Goal: Book appointment/travel/reservation: Book appointment/travel/reservation

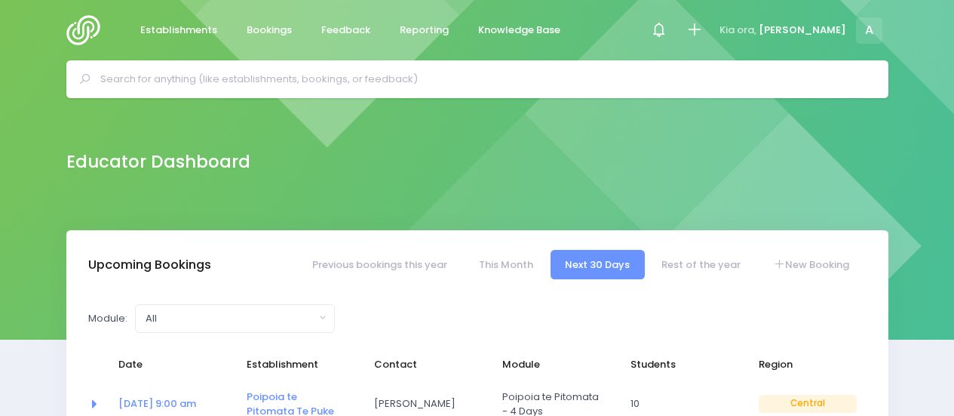
select select "5"
click at [189, 24] on span "Establishments" at bounding box center [178, 30] width 77 height 15
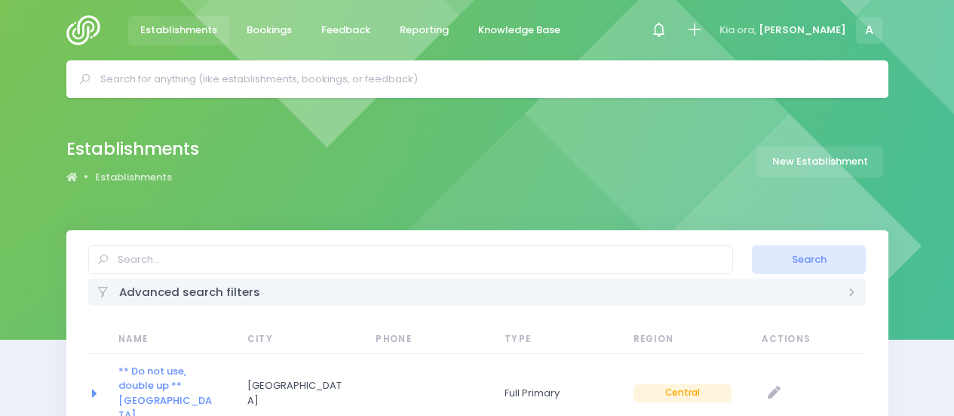
select select "20"
click at [235, 261] on input "text" at bounding box center [410, 259] width 645 height 29
type input "tauranga Youth academy"
click at [752, 245] on button "Search" at bounding box center [809, 259] width 114 height 29
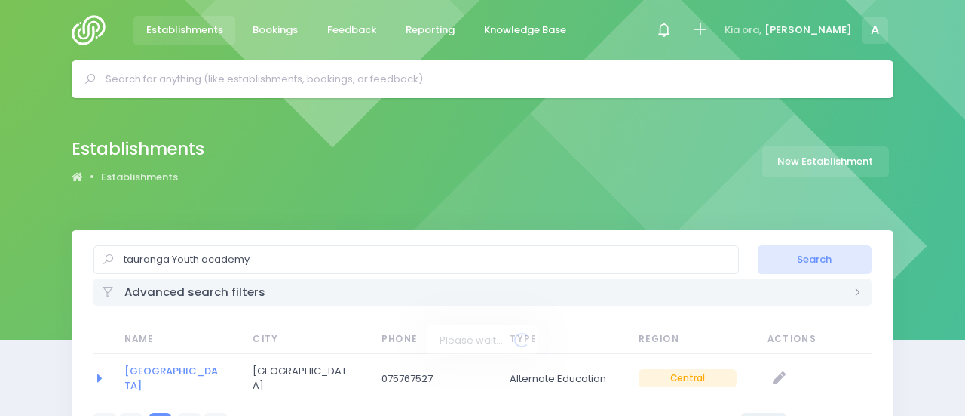
select select "20"
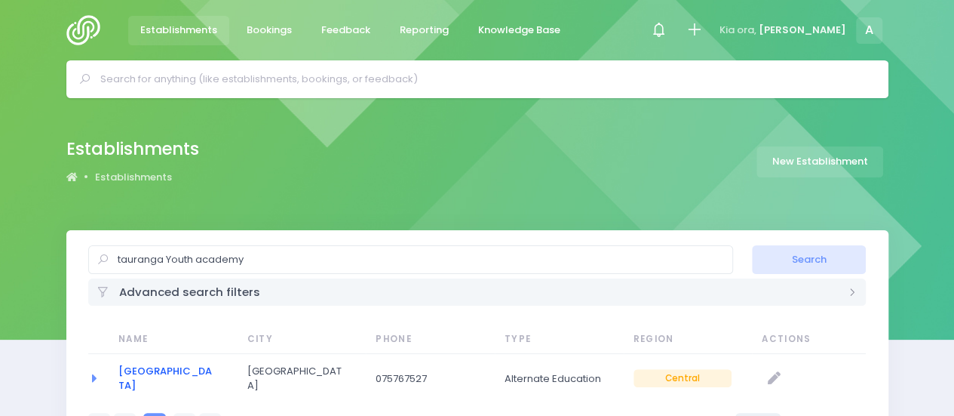
click at [134, 373] on link "[GEOGRAPHIC_DATA]" at bounding box center [165, 378] width 94 height 29
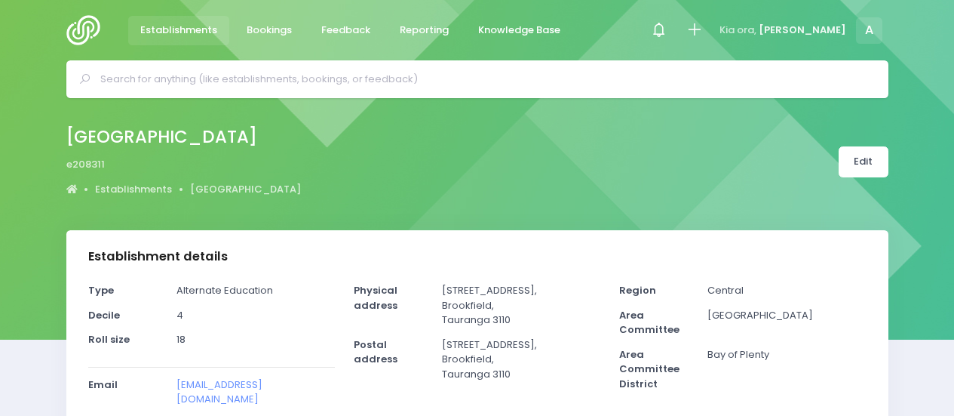
select select "5"
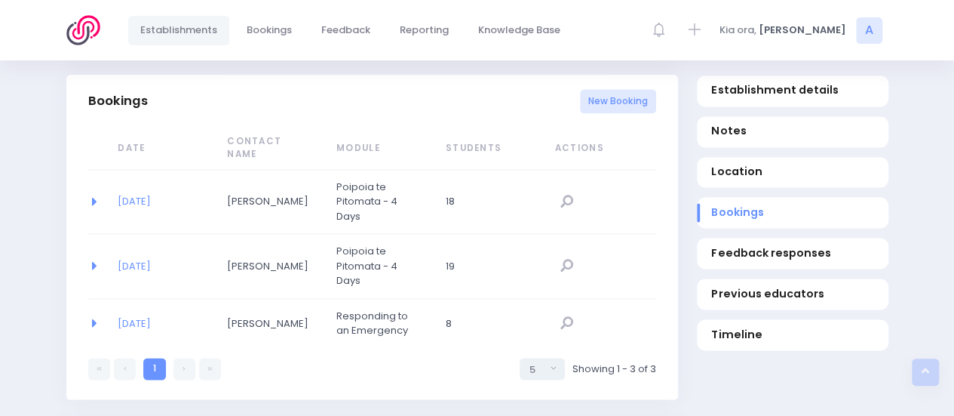
scroll to position [1004, 0]
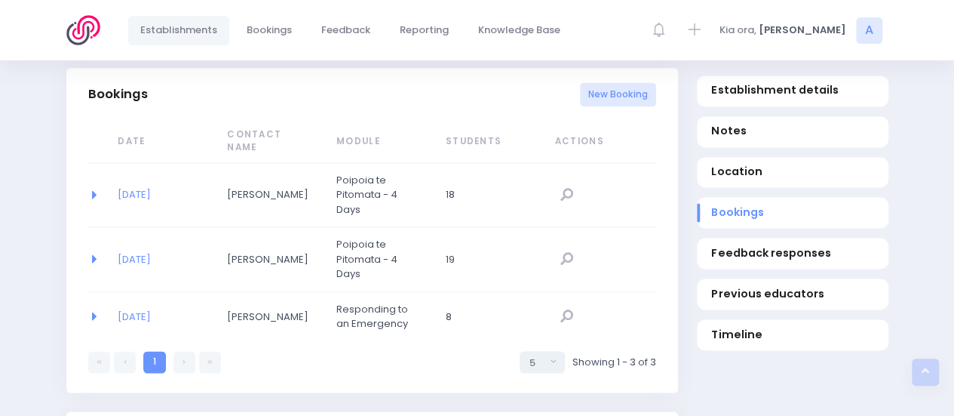
drag, startPoint x: 958, startPoint y: 61, endPoint x: 965, endPoint y: 211, distance: 150.2
click at [633, 94] on link "New Booking" at bounding box center [618, 94] width 76 height 25
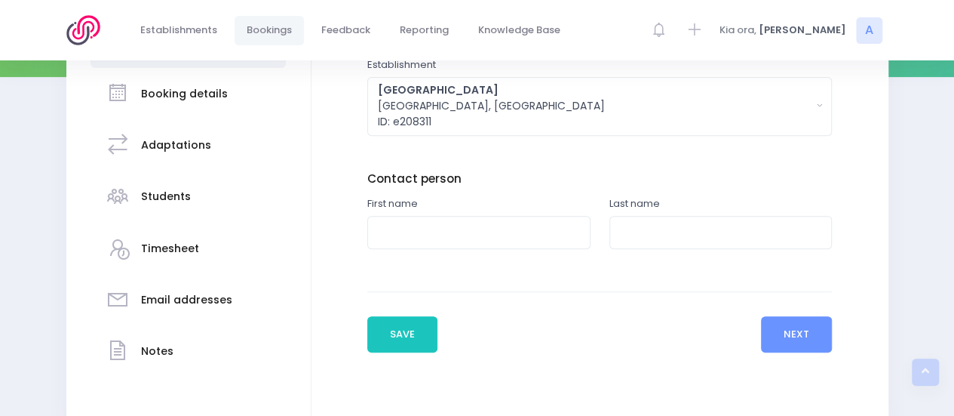
scroll to position [264, 0]
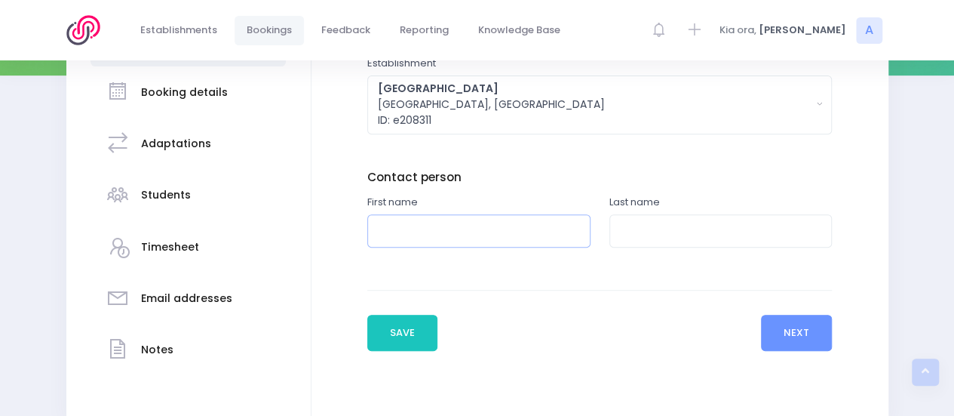
click at [517, 223] on input "text" at bounding box center [478, 231] width 223 height 34
type input "Kimberley"
click at [628, 224] on input "text" at bounding box center [720, 231] width 223 height 34
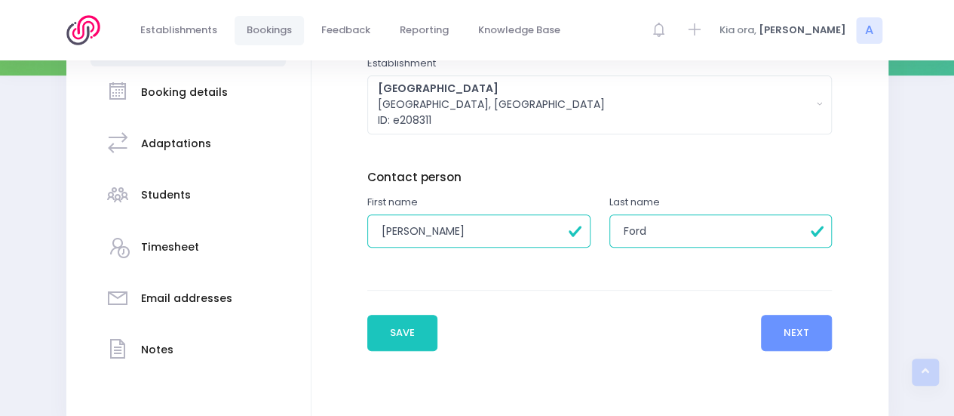
type input "Ford"
click at [778, 338] on button "Next" at bounding box center [797, 333] width 72 height 36
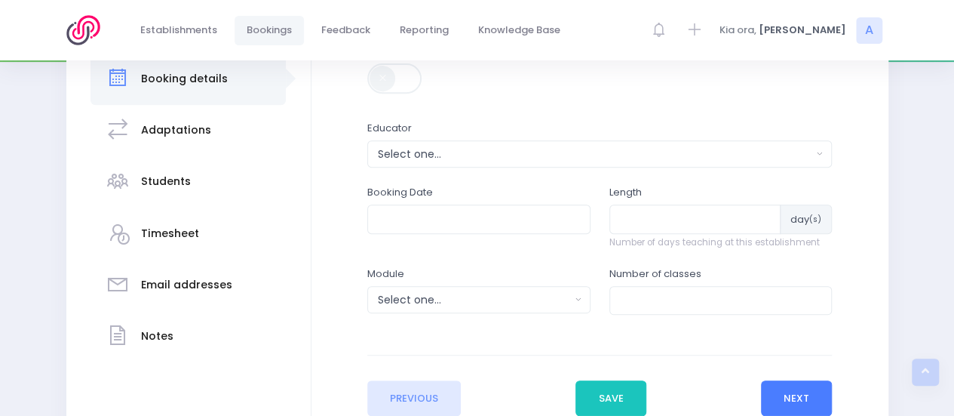
scroll to position [280, 0]
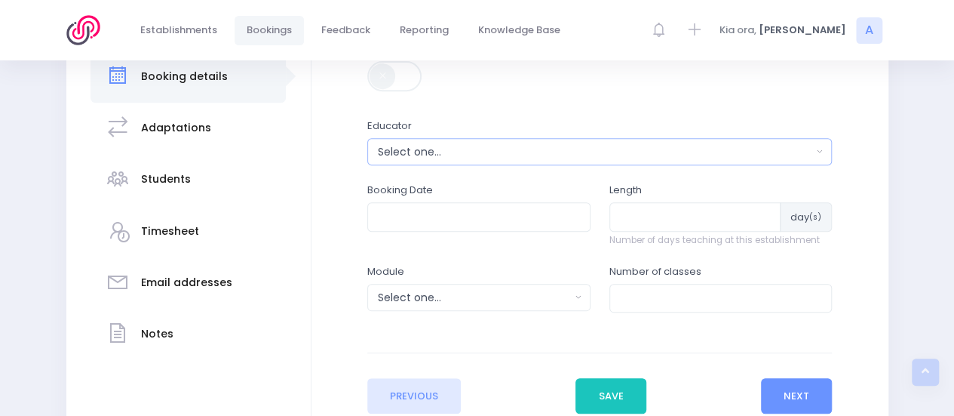
click at [465, 161] on button "Select one..." at bounding box center [599, 151] width 465 height 27
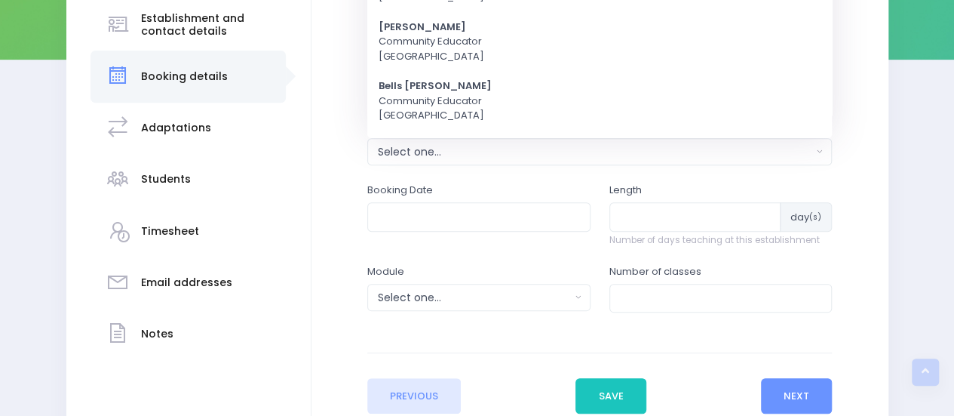
scroll to position [0, 0]
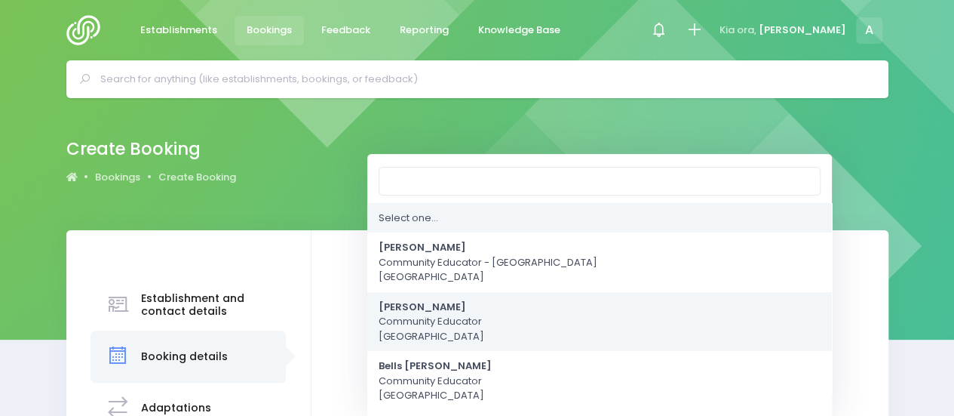
click at [419, 321] on span "Annette Binnie Community Educator Central Region" at bounding box center [432, 321] width 106 height 44
select select "202878"
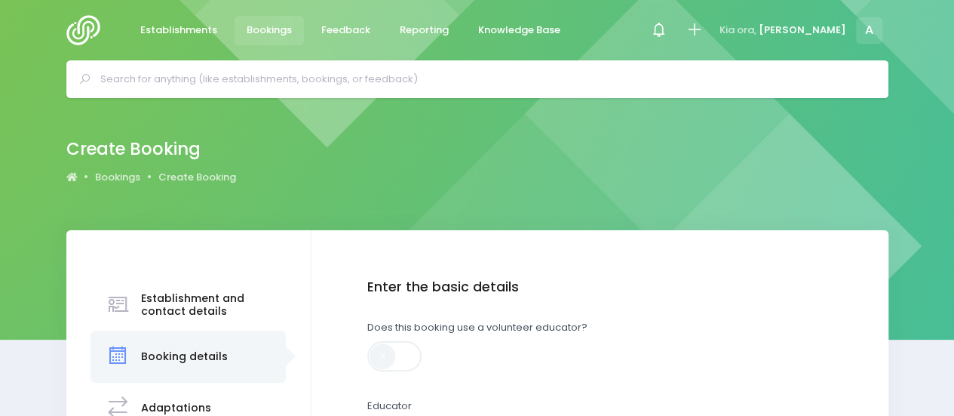
scroll to position [223, 0]
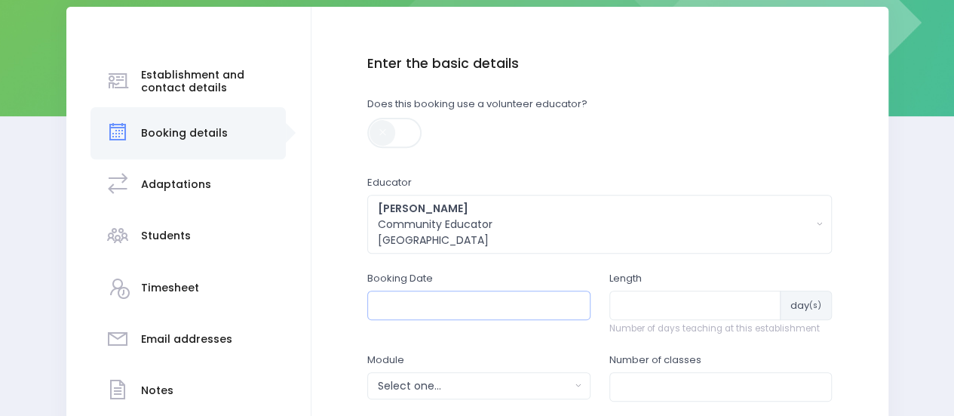
click at [415, 309] on input "text" at bounding box center [478, 304] width 223 height 29
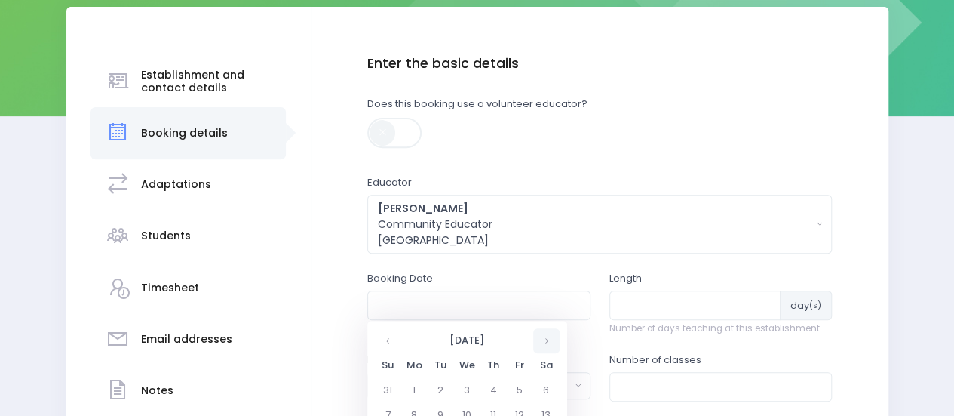
click at [543, 339] on th at bounding box center [546, 340] width 26 height 25
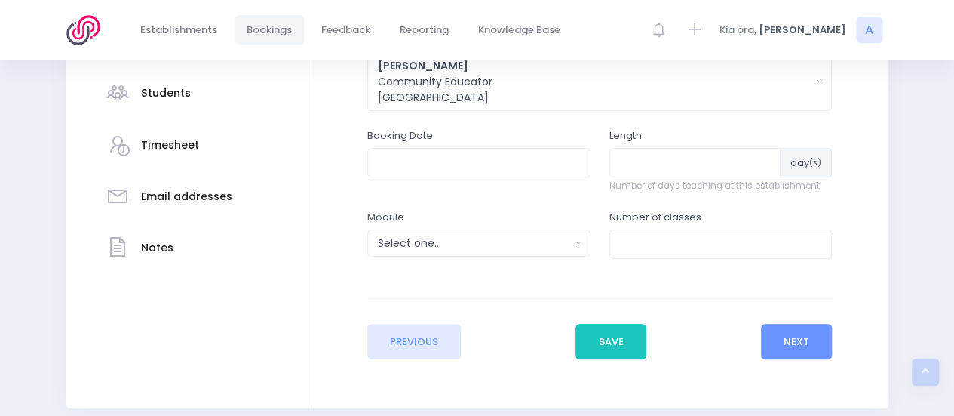
scroll to position [376, 0]
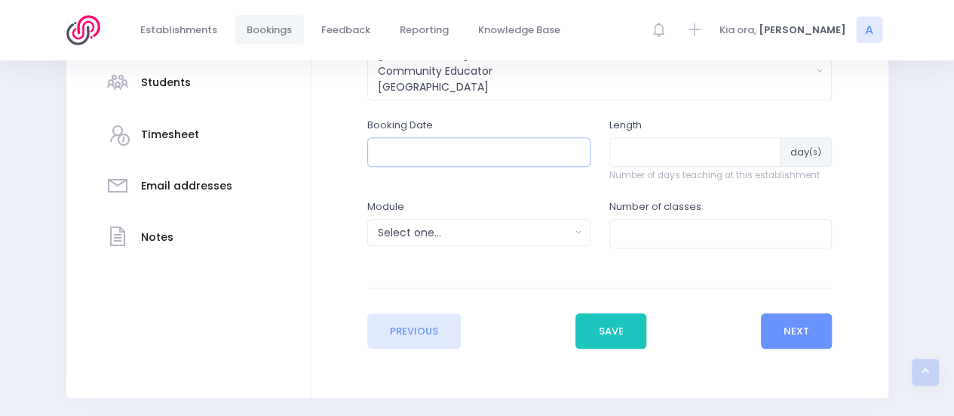
click at [532, 146] on input "text" at bounding box center [478, 151] width 223 height 29
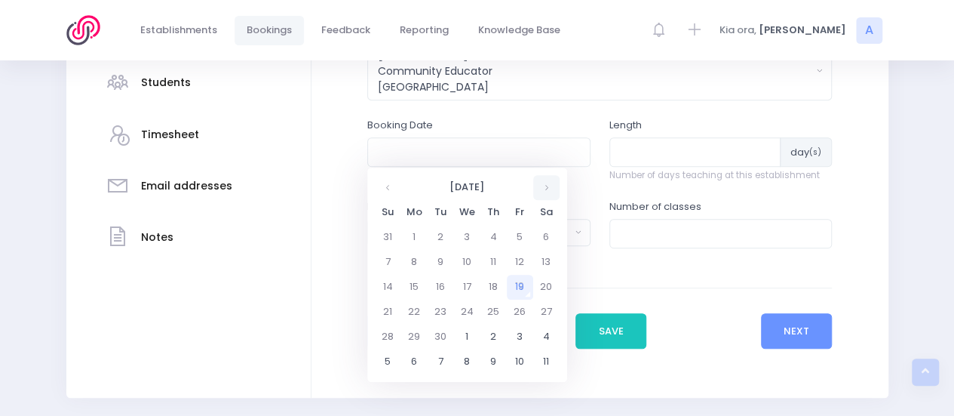
click at [543, 188] on th at bounding box center [546, 187] width 26 height 25
click at [470, 316] on td "22" at bounding box center [467, 311] width 26 height 25
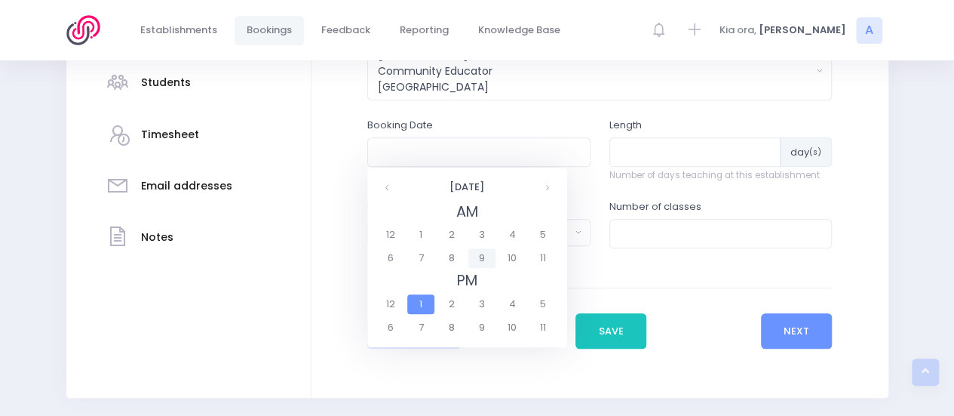
click at [477, 260] on span "9" at bounding box center [481, 258] width 26 height 20
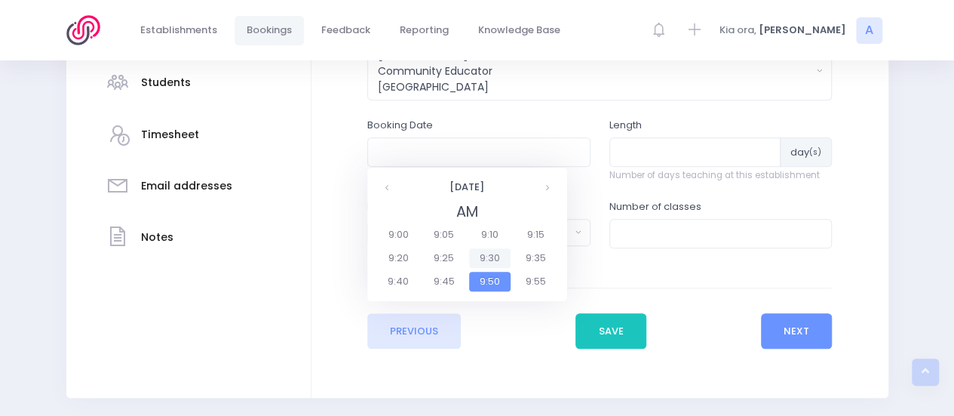
click at [489, 257] on span "9:30" at bounding box center [490, 258] width 42 height 20
type input "22/10/2025 09:30 AM"
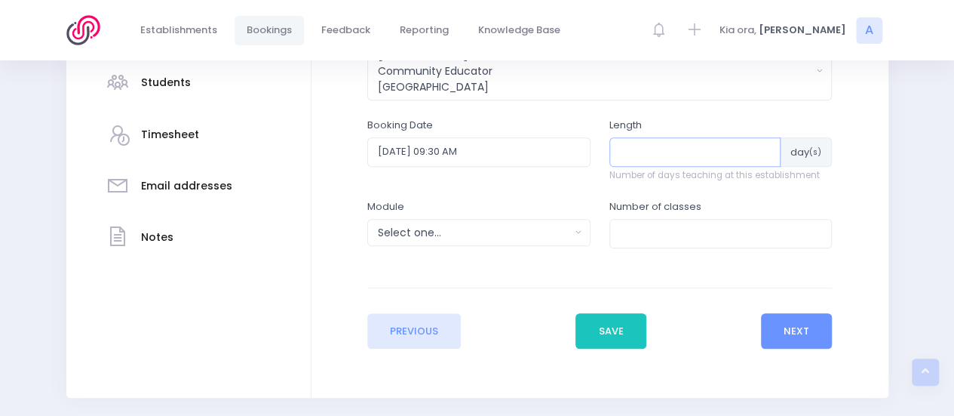
click at [655, 150] on input "number" at bounding box center [695, 151] width 172 height 29
type input "1"
click at [486, 219] on div "Module Select one... Clued up Camper Community Education Community Education - …" at bounding box center [478, 222] width 223 height 47
click at [480, 228] on div "Select one..." at bounding box center [474, 233] width 192 height 16
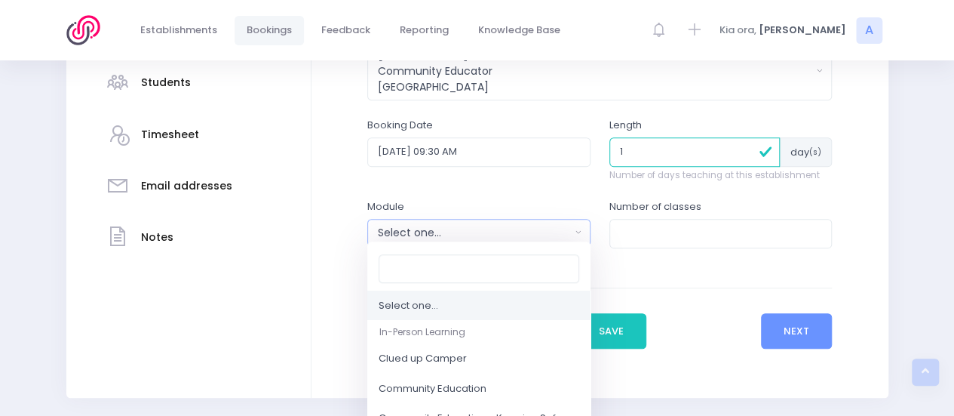
click at [480, 228] on div "Select one..." at bounding box center [474, 233] width 192 height 16
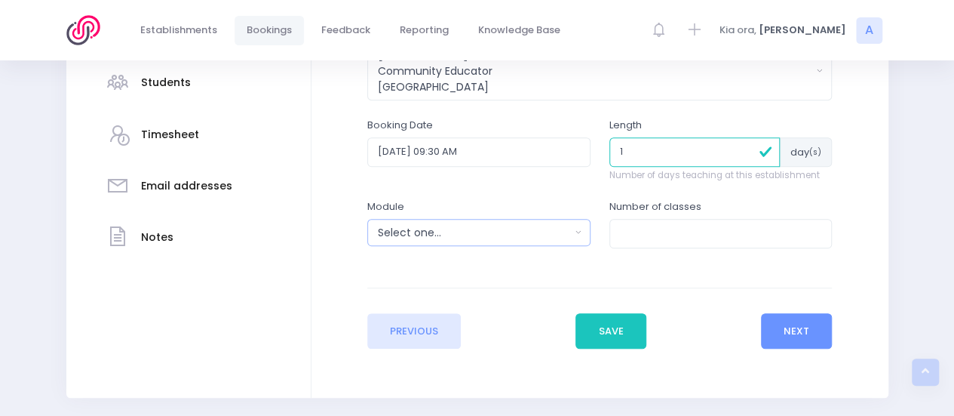
click at [480, 228] on div "Select one..." at bounding box center [474, 233] width 192 height 16
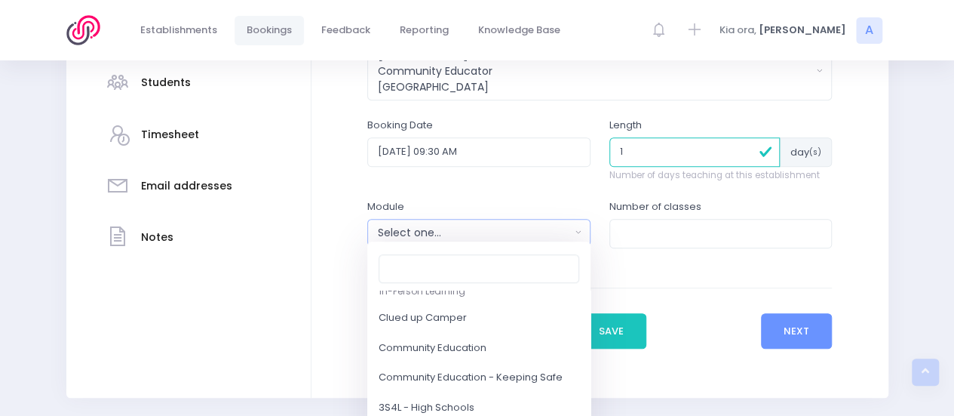
scroll to position [121, 0]
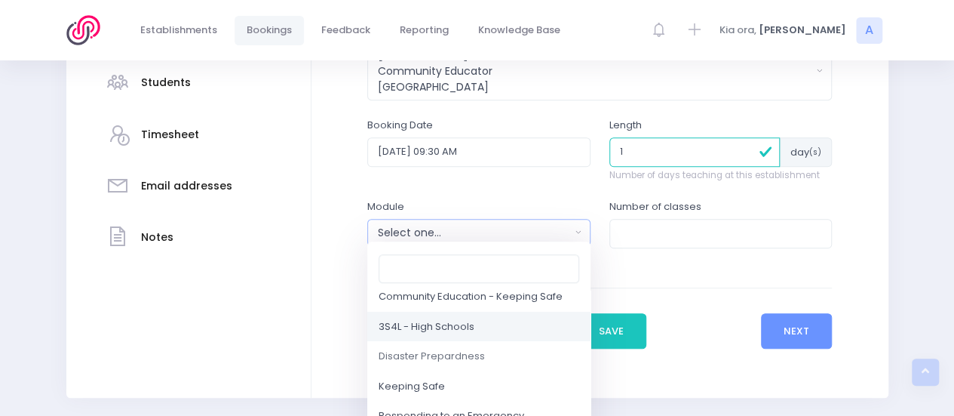
click at [450, 331] on span "3S4L - High Schools" at bounding box center [427, 326] width 96 height 15
select select "3S4L - High Schools"
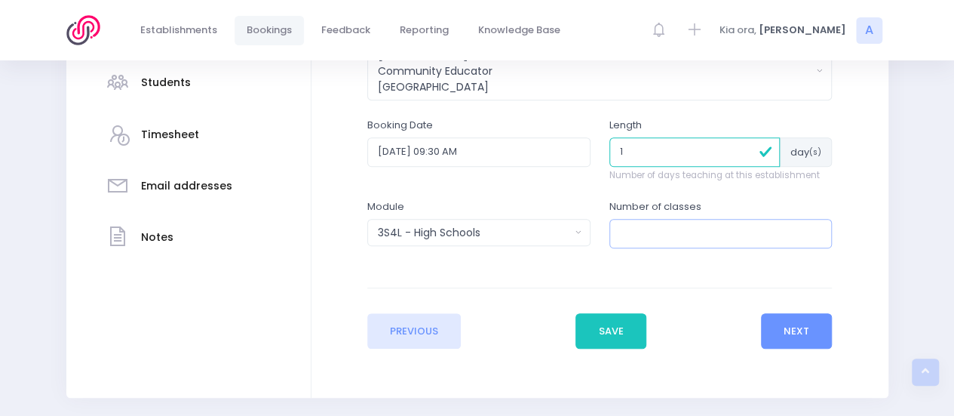
click at [646, 241] on input "number" at bounding box center [720, 233] width 223 height 29
type input "1"
click at [780, 324] on button "Next" at bounding box center [797, 331] width 72 height 36
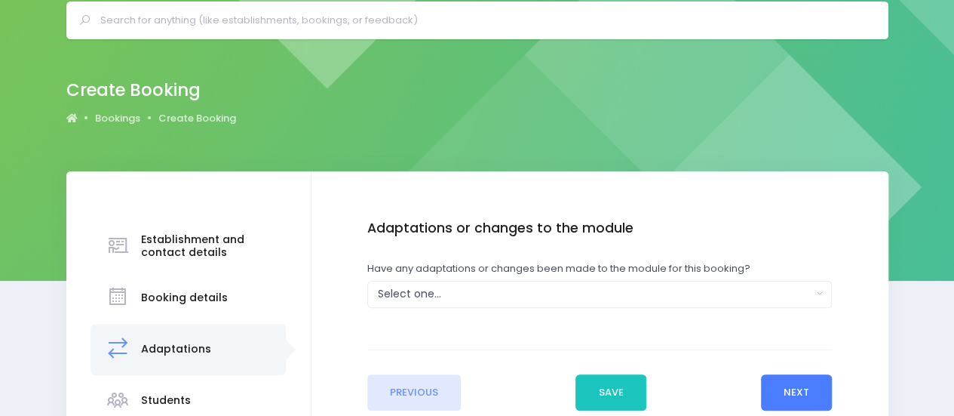
scroll to position [0, 0]
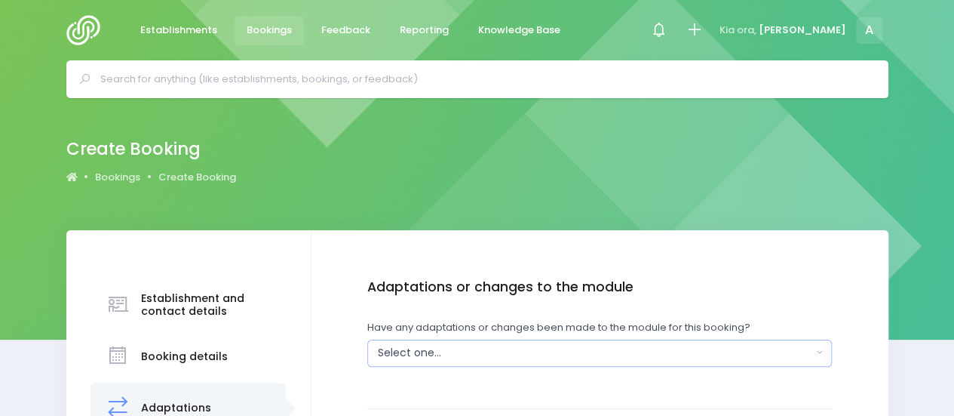
click at [607, 343] on button "Select one..." at bounding box center [599, 352] width 465 height 27
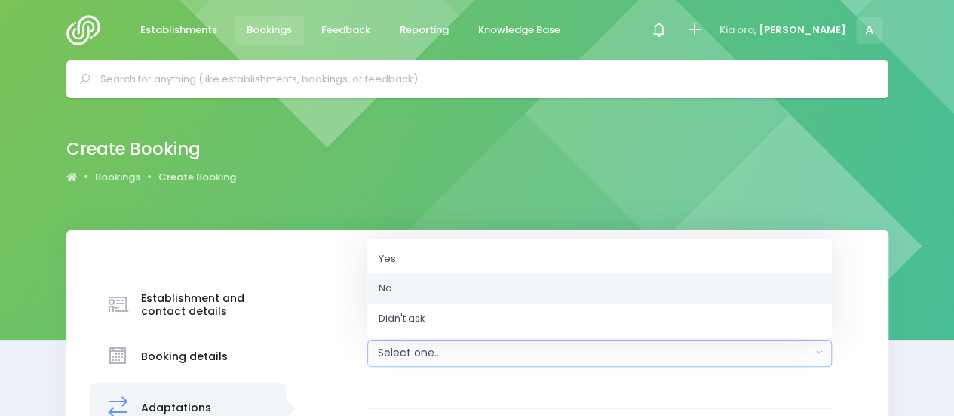
click link "No"
select select "No"
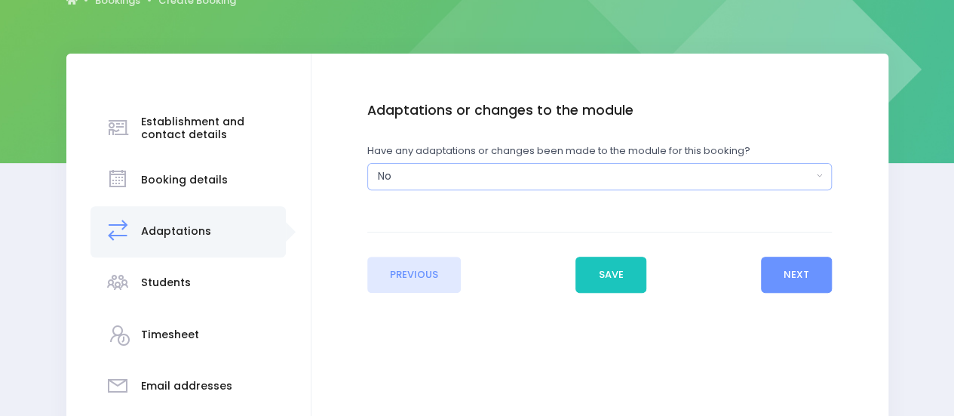
scroll to position [178, 0]
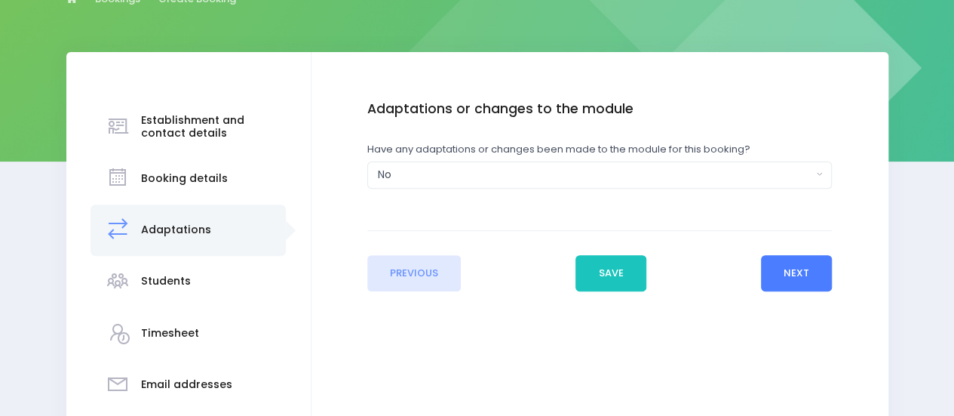
click button "Next"
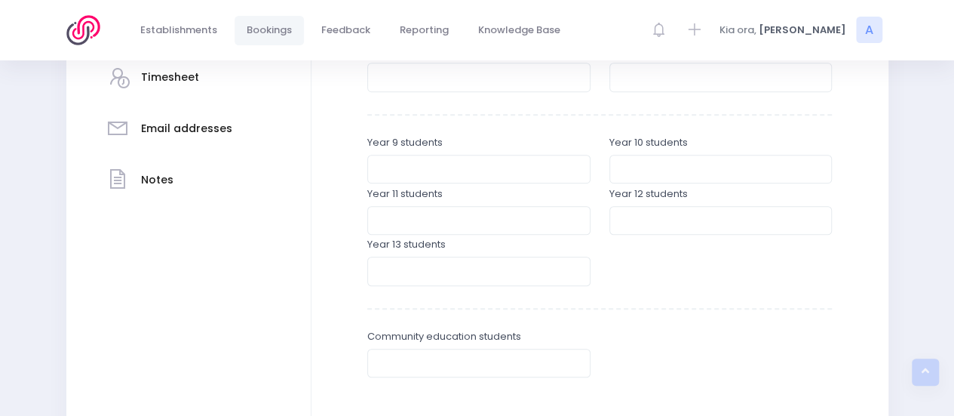
scroll to position [450, 0]
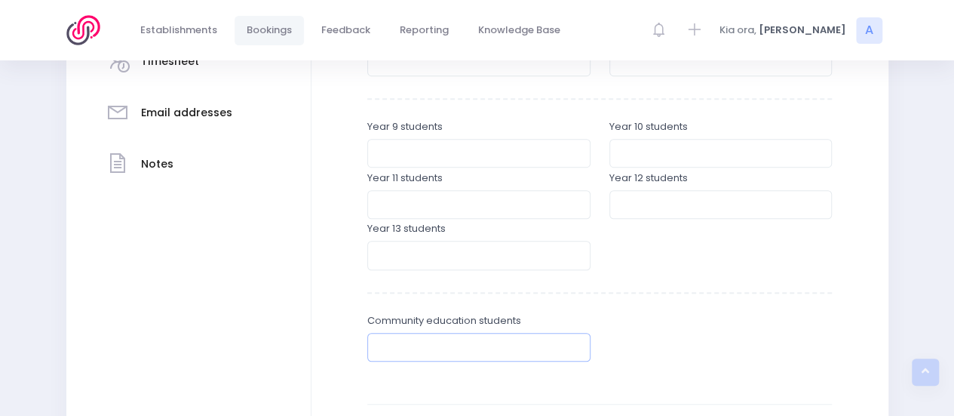
click input "number"
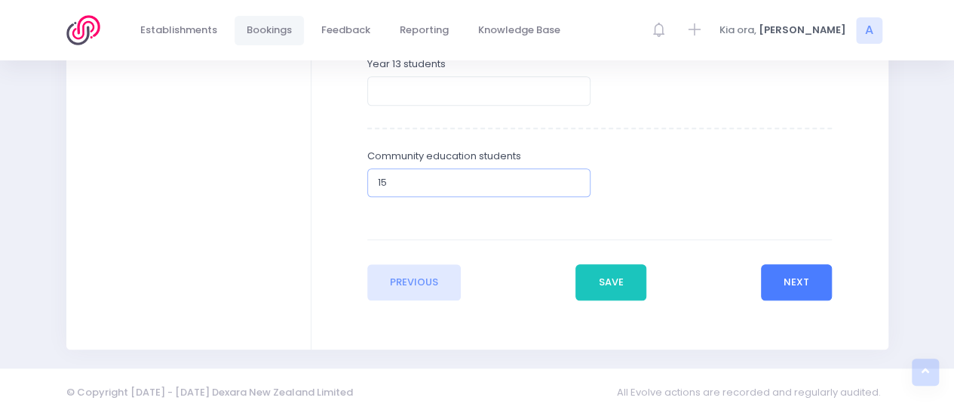
type input "15"
click button "Next"
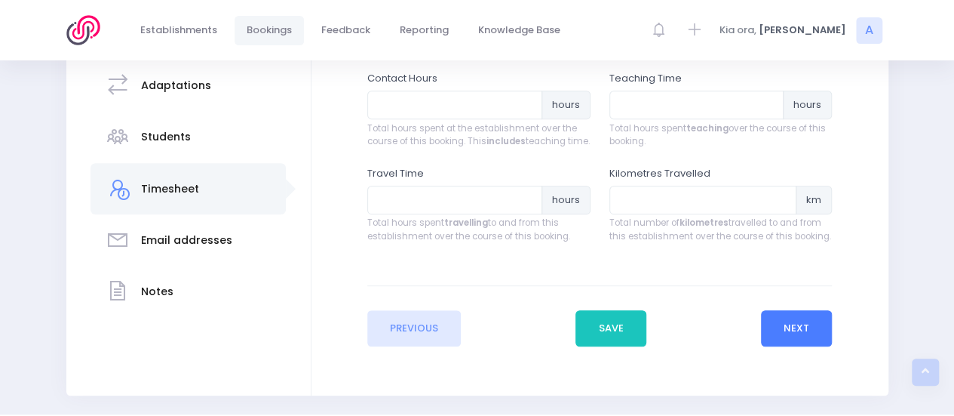
scroll to position [325, 0]
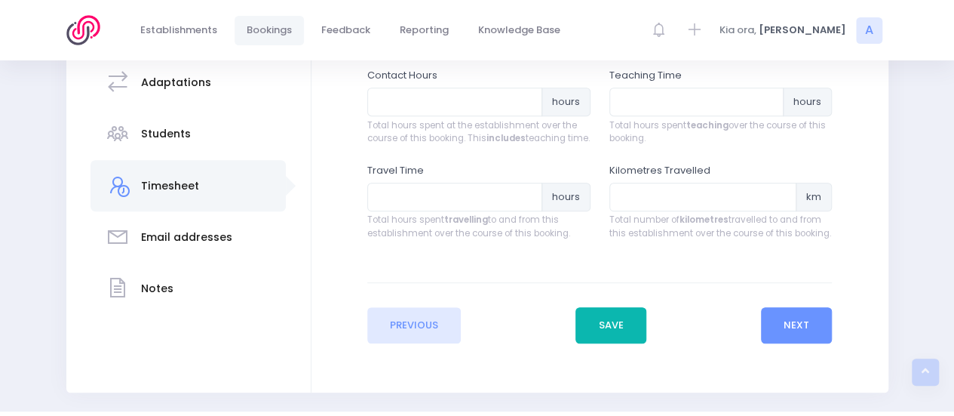
click button "Save"
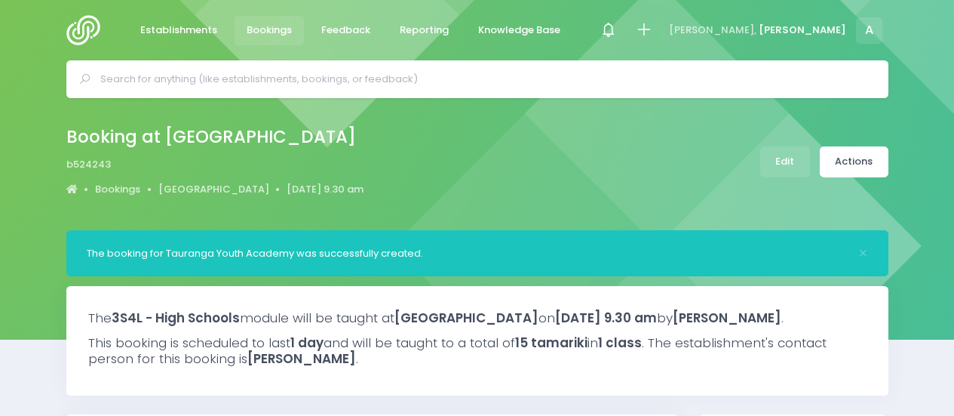
select select "5"
click at [247, 188] on link "[GEOGRAPHIC_DATA]" at bounding box center [213, 189] width 111 height 15
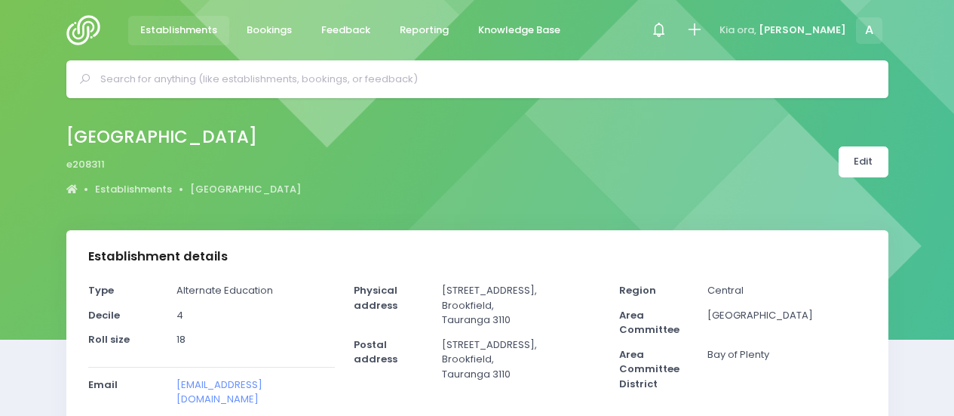
select select "5"
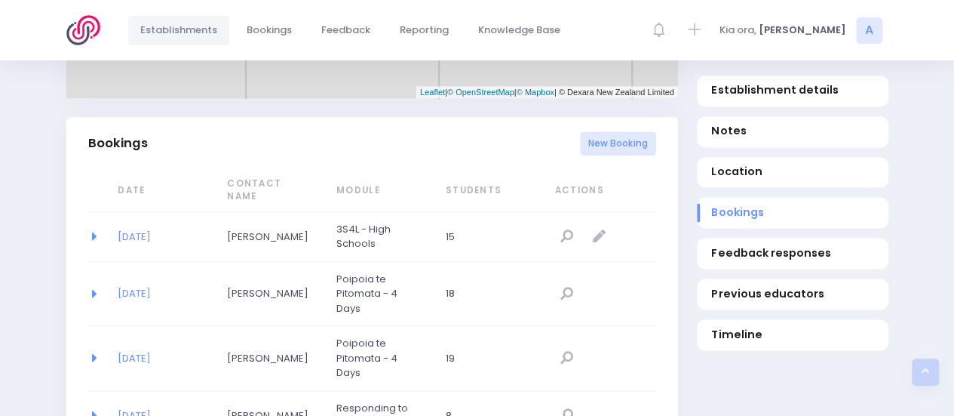
scroll to position [951, 0]
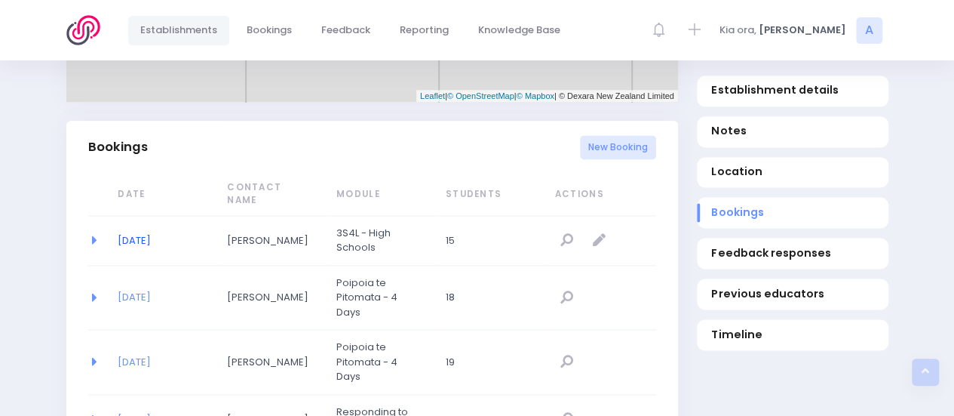
click at [136, 233] on link "22/10/2025" at bounding box center [134, 240] width 33 height 14
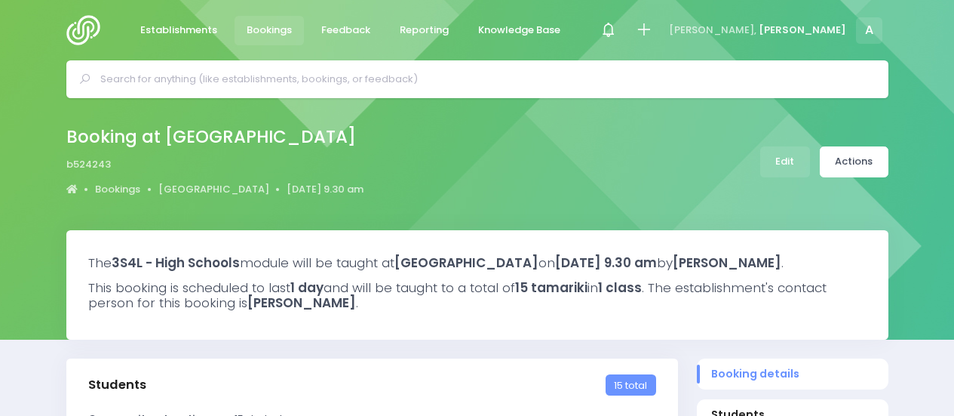
select select "5"
click at [775, 159] on link "Edit" at bounding box center [785, 161] width 50 height 31
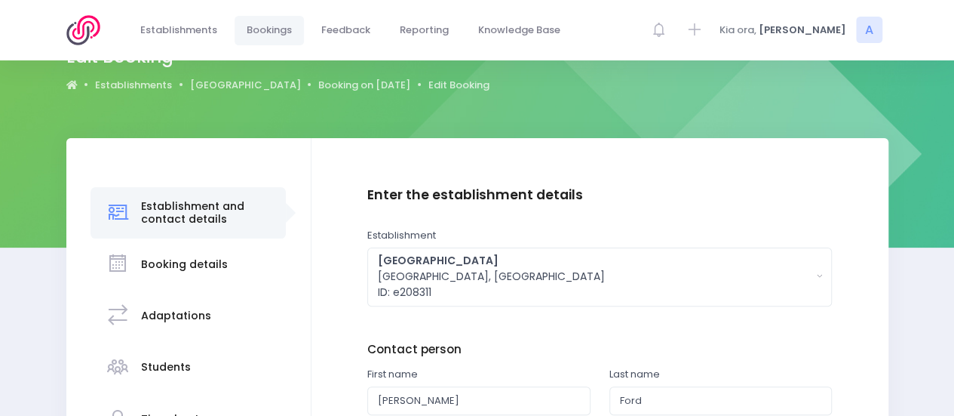
scroll to position [258, 0]
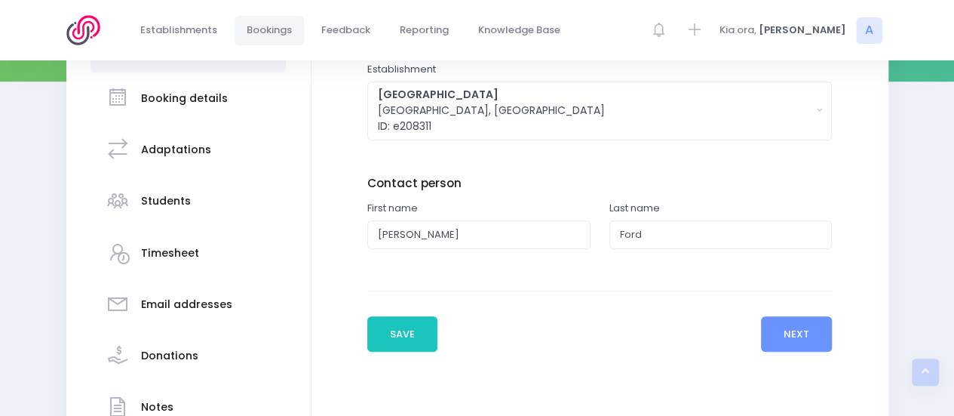
click at [169, 195] on h3 "Students" at bounding box center [166, 201] width 50 height 13
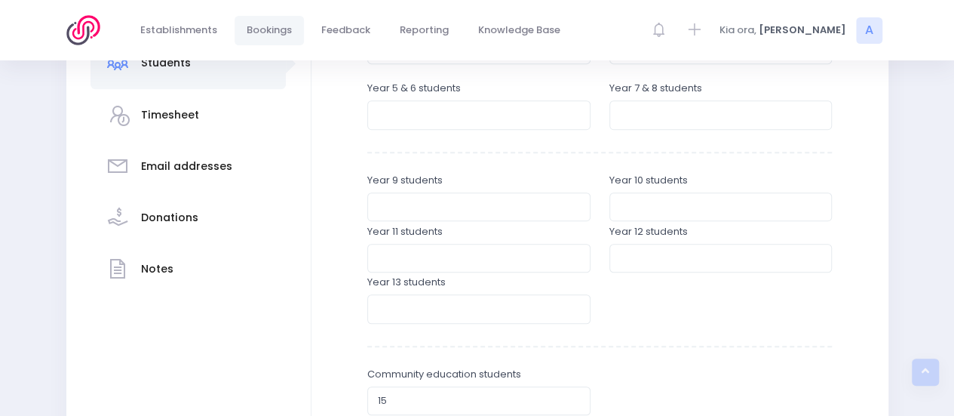
scroll to position [398, 0]
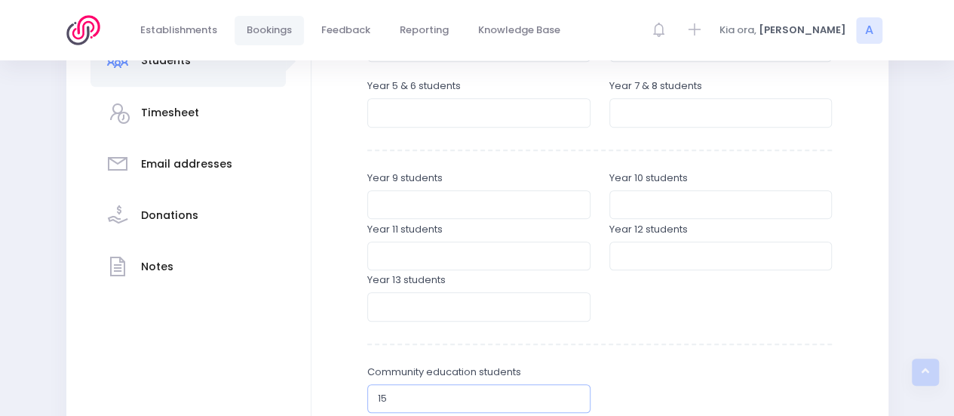
click at [439, 394] on input "15" at bounding box center [478, 398] width 223 height 29
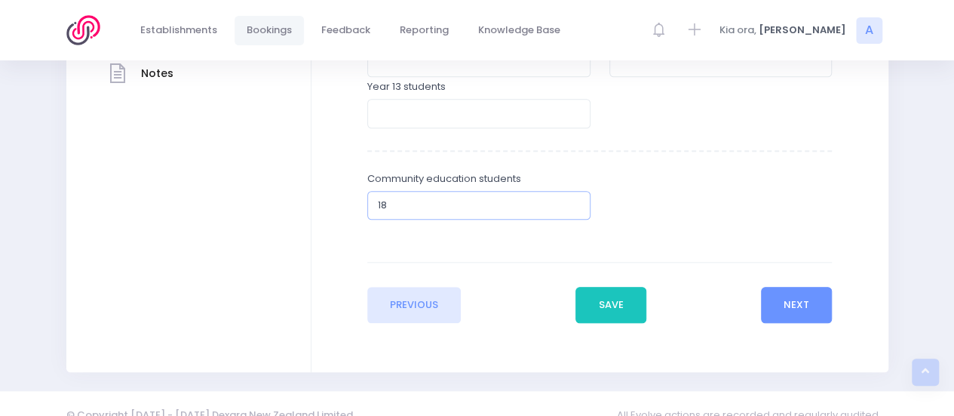
scroll to position [614, 0]
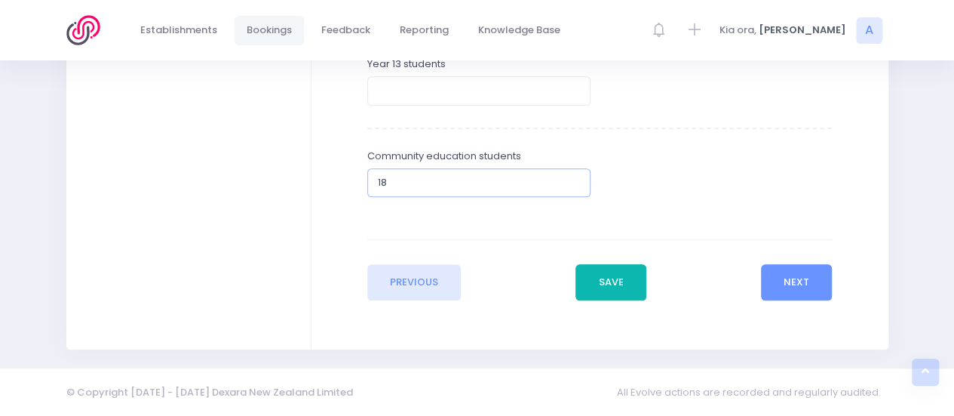
type input "18"
click at [584, 279] on button "Save" at bounding box center [610, 282] width 71 height 36
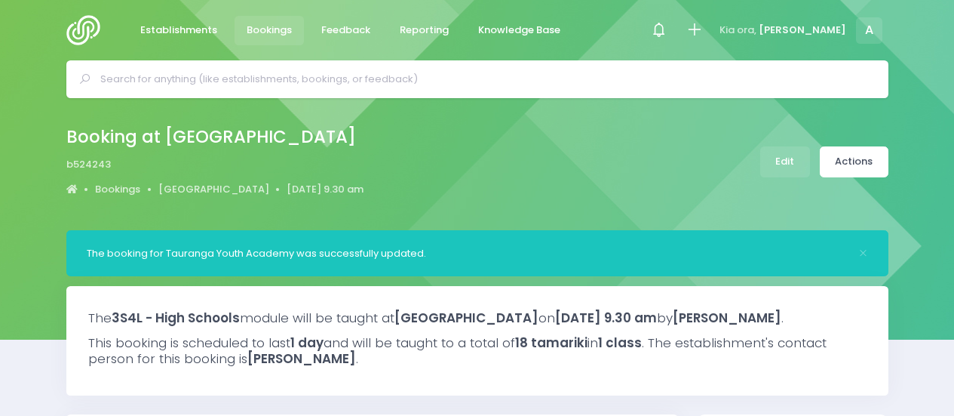
select select "5"
click at [855, 158] on link "Actions" at bounding box center [854, 161] width 69 height 31
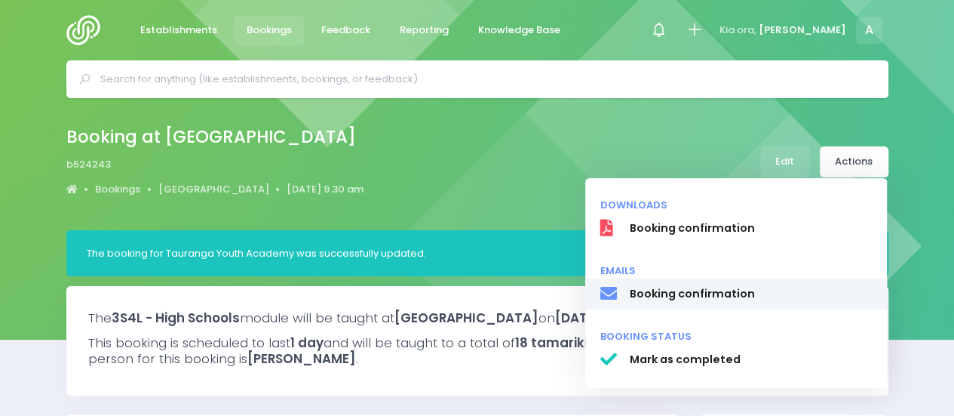
click at [691, 295] on span "Booking confirmation" at bounding box center [750, 294] width 243 height 16
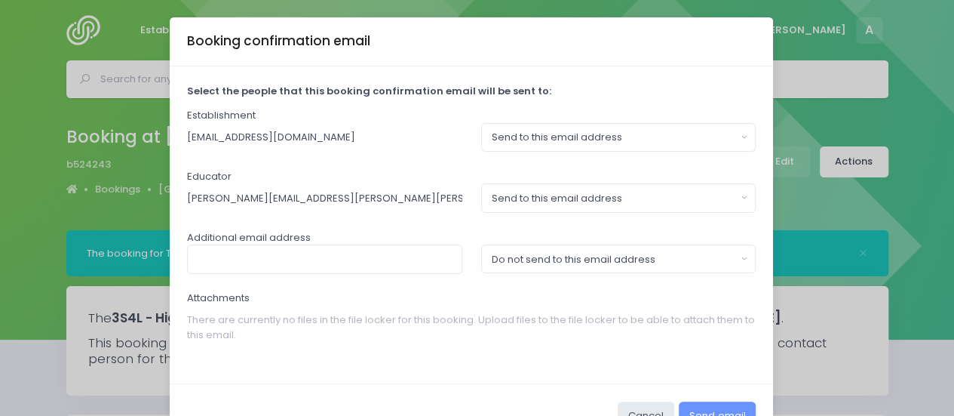
click at [544, 78] on div "Select the people that this booking confirmation email will be sent to: Establi…" at bounding box center [471, 224] width 603 height 317
click at [259, 262] on input "text" at bounding box center [324, 258] width 275 height 29
paste input "kimberley@impactauranga.org"
type input "kimberley@impactauranga.org"
click at [520, 260] on div "Do not send to this email address" at bounding box center [614, 259] width 244 height 15
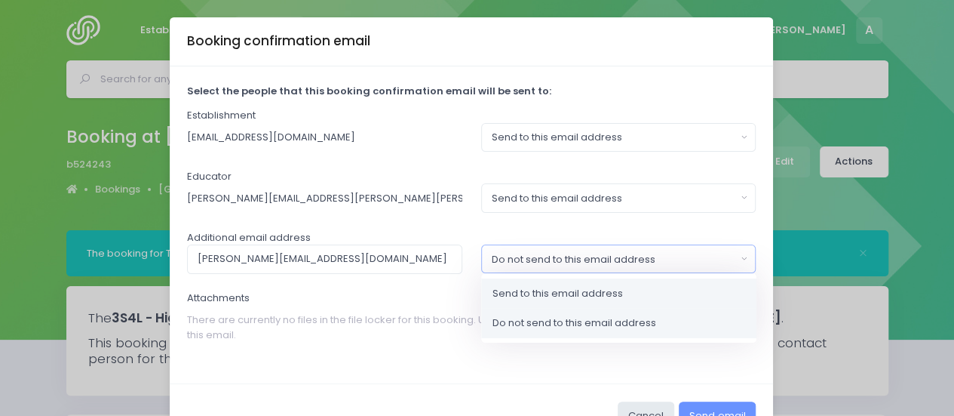
click at [501, 287] on span "Send to this email address" at bounding box center [557, 293] width 130 height 15
select select "send"
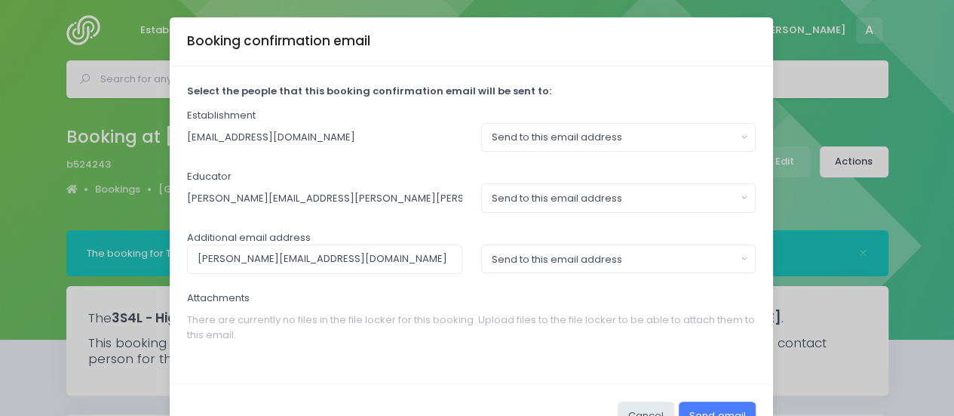
click at [718, 406] on button "Send email" at bounding box center [717, 415] width 77 height 29
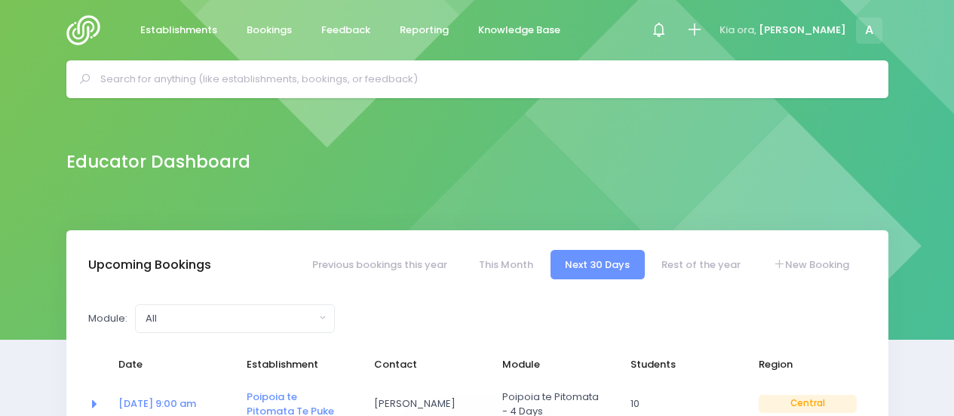
select select "5"
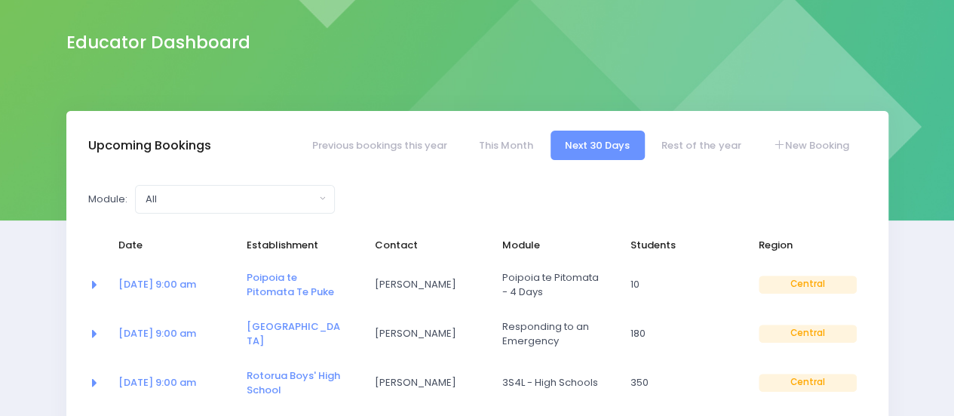
scroll to position [112, 0]
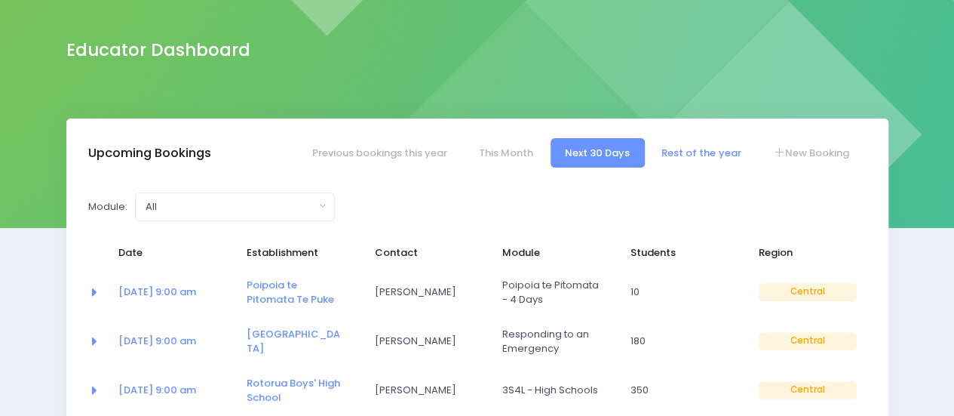
click at [688, 152] on link "Rest of the year" at bounding box center [701, 152] width 109 height 29
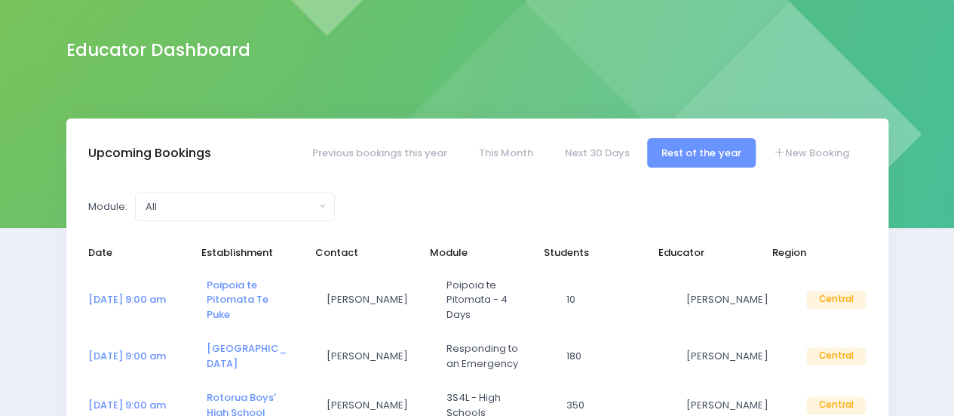
select select "5"
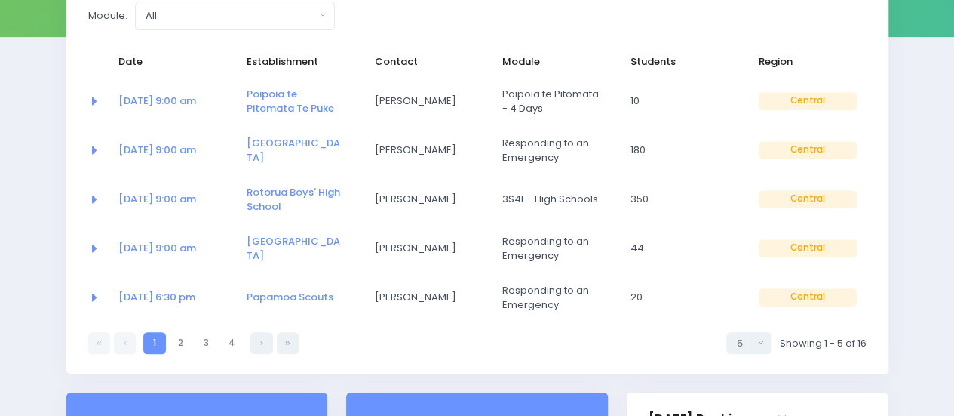
scroll to position [344, 0]
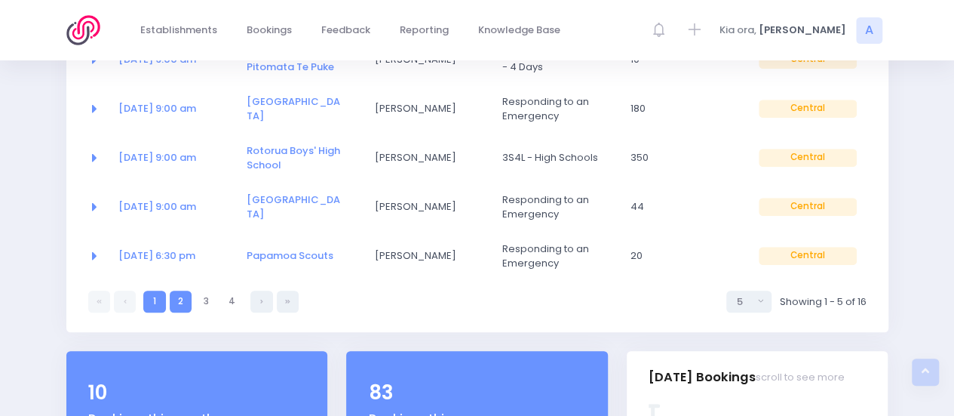
click at [182, 307] on link "2" at bounding box center [181, 301] width 22 height 22
select select "5"
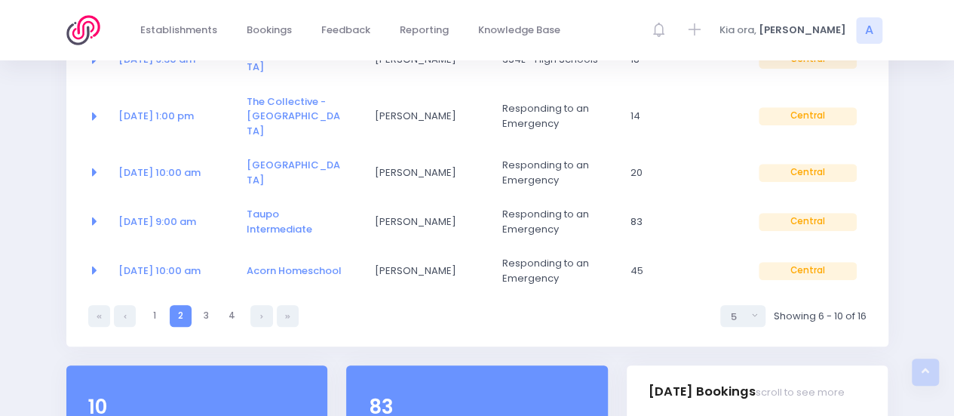
scroll to position [0, 0]
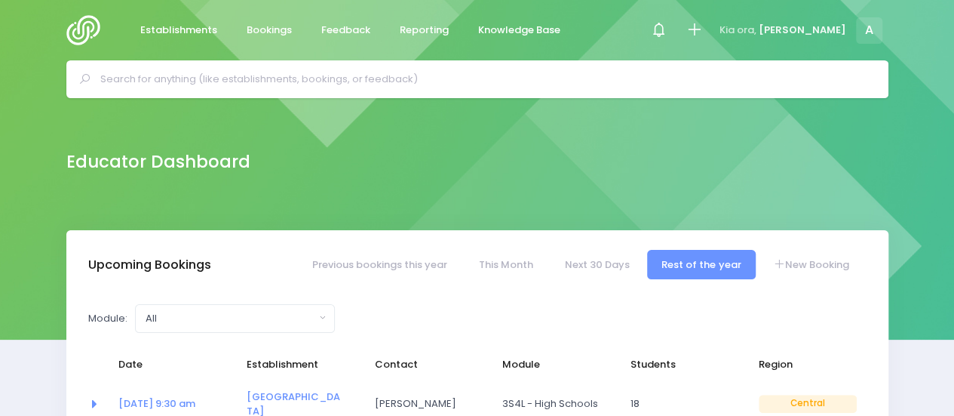
click at [89, 44] on img at bounding box center [87, 30] width 43 height 30
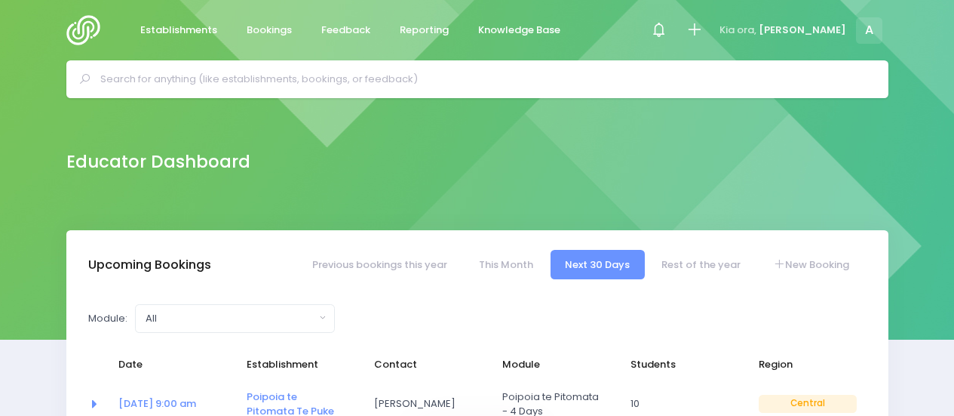
select select "5"
click at [169, 35] on span "Establishments" at bounding box center [178, 30] width 77 height 15
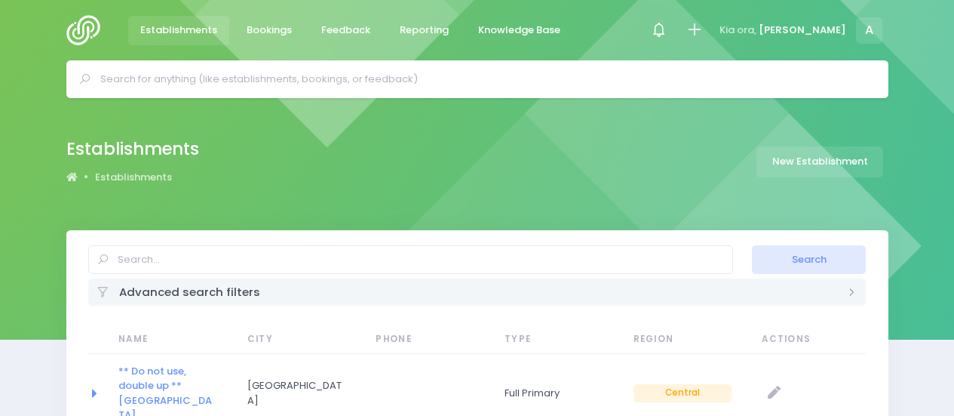
select select "20"
type input "ICONZ"
click at [752, 245] on button "Search" at bounding box center [809, 259] width 114 height 29
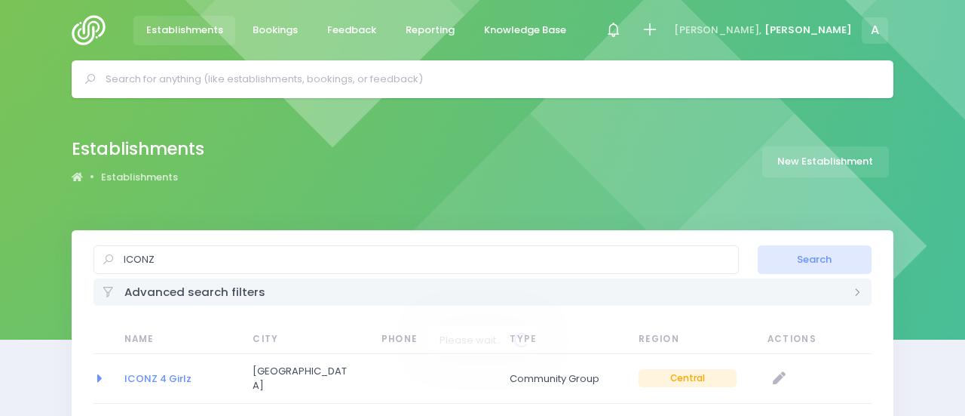
select select "20"
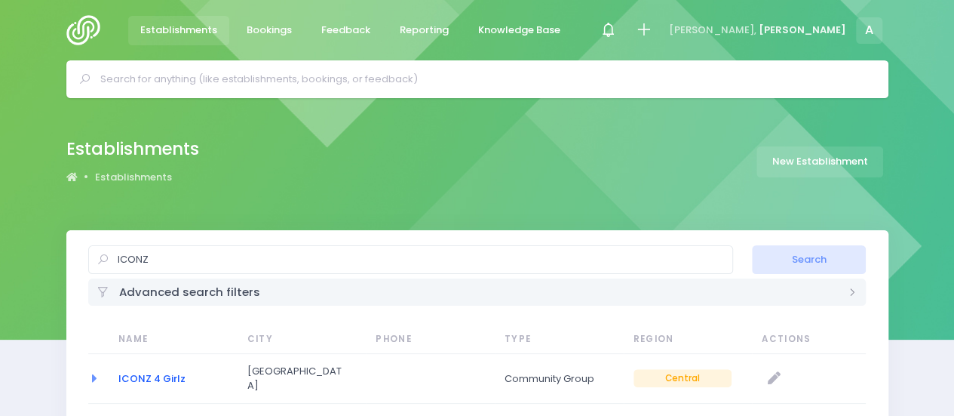
click at [146, 372] on link "ICONZ 4 Girlz" at bounding box center [151, 378] width 67 height 14
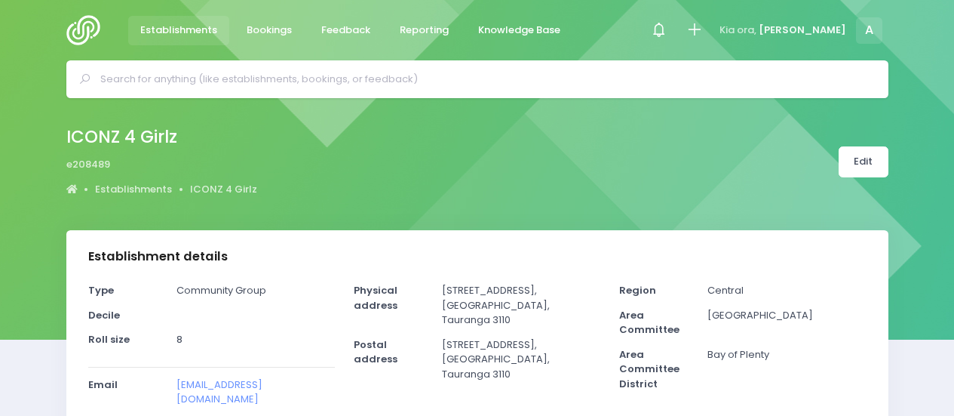
select select "5"
click at [192, 27] on span "Establishments" at bounding box center [178, 30] width 77 height 15
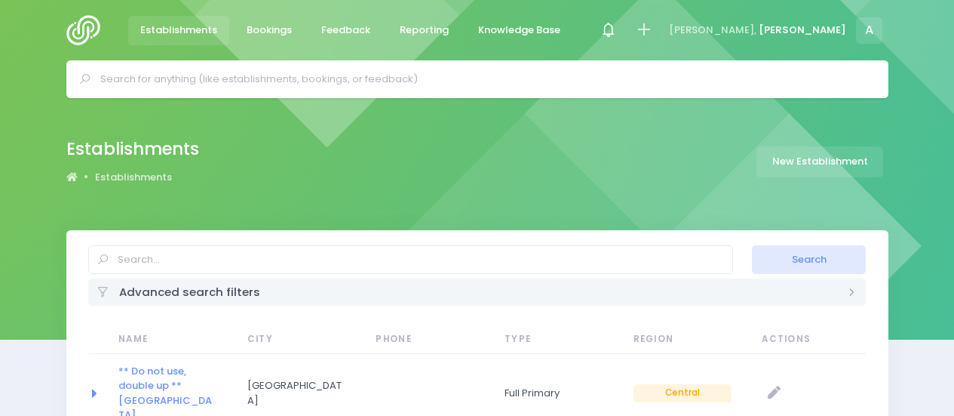
select select "20"
type input "[GEOGRAPHIC_DATA]"
click at [752, 245] on button "Search" at bounding box center [809, 259] width 114 height 29
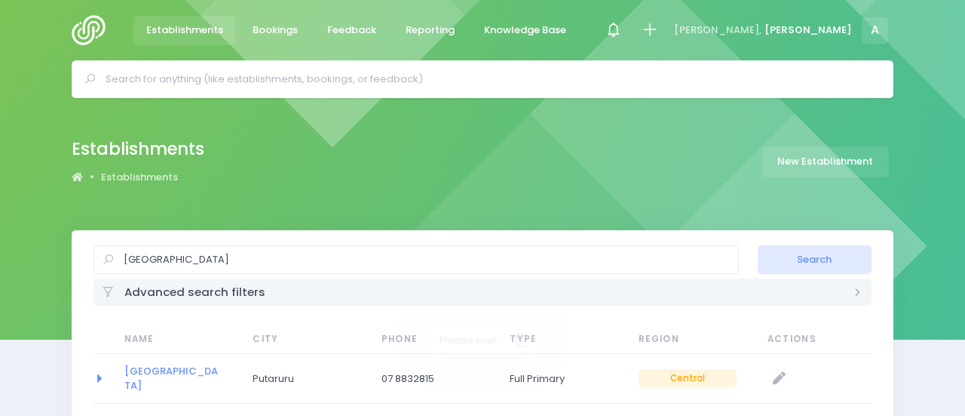
select select "20"
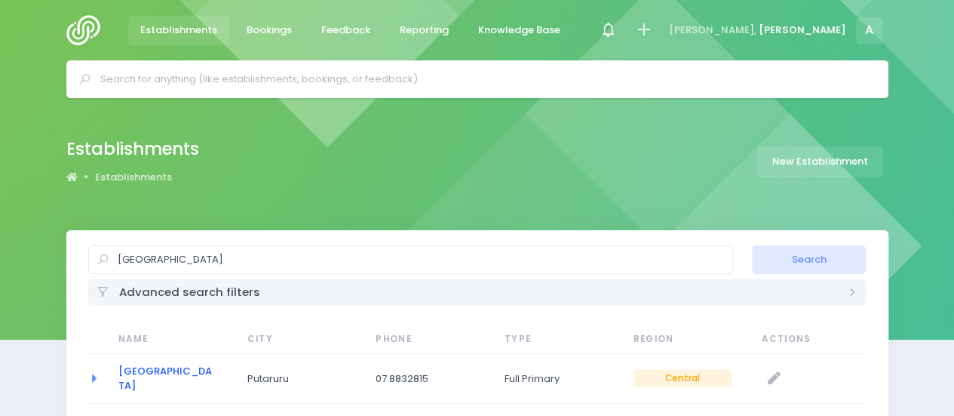
click at [144, 375] on link "Te Waotu School" at bounding box center [165, 378] width 94 height 29
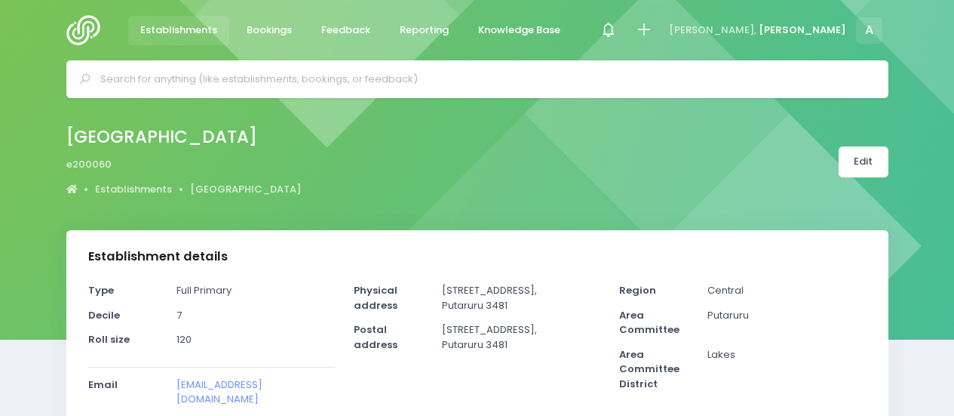
select select "5"
drag, startPoint x: 529, startPoint y: 285, endPoint x: 442, endPoint y: 289, distance: 87.6
click at [442, 289] on p "[STREET_ADDRESS]" at bounding box center [521, 297] width 158 height 29
copy p "[STREET_ADDRESS],"
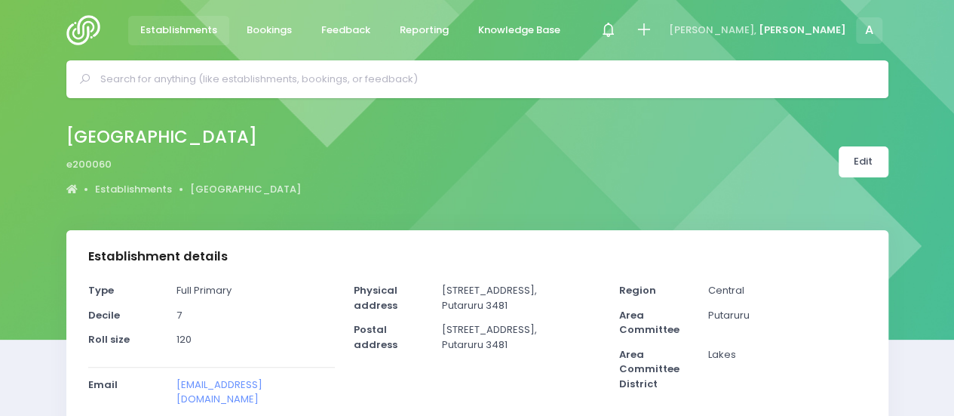
click at [205, 29] on span "Establishments" at bounding box center [178, 30] width 77 height 15
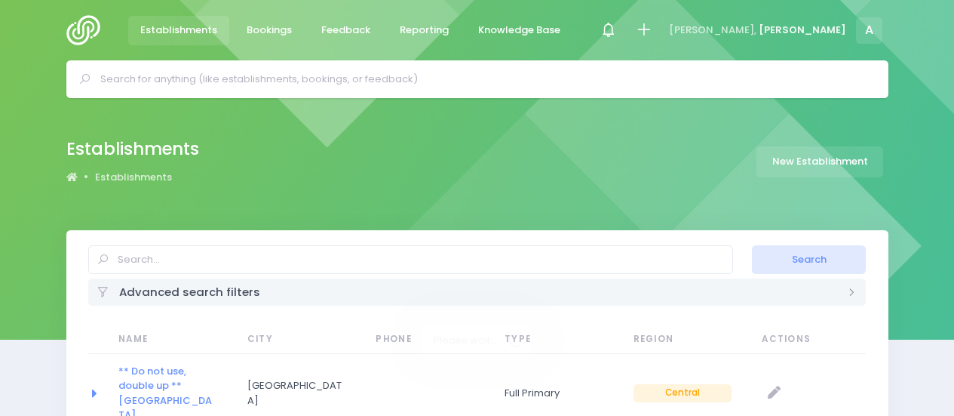
select select "20"
click at [177, 258] on input "text" at bounding box center [410, 259] width 645 height 29
type input "matahui"
click at [752, 245] on button "Search" at bounding box center [809, 259] width 114 height 29
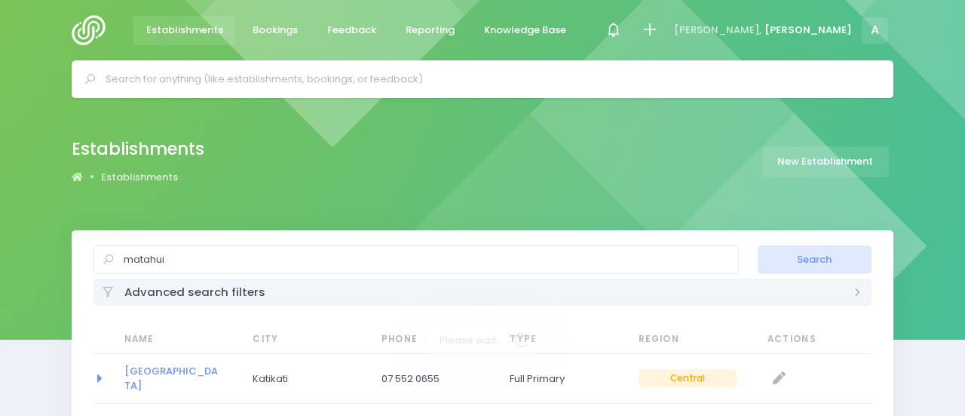
select select "20"
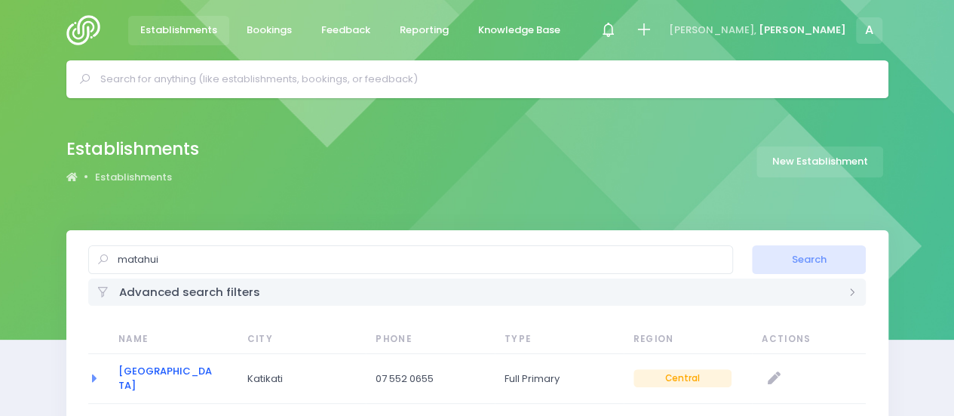
click at [127, 375] on link "[GEOGRAPHIC_DATA]" at bounding box center [165, 378] width 94 height 29
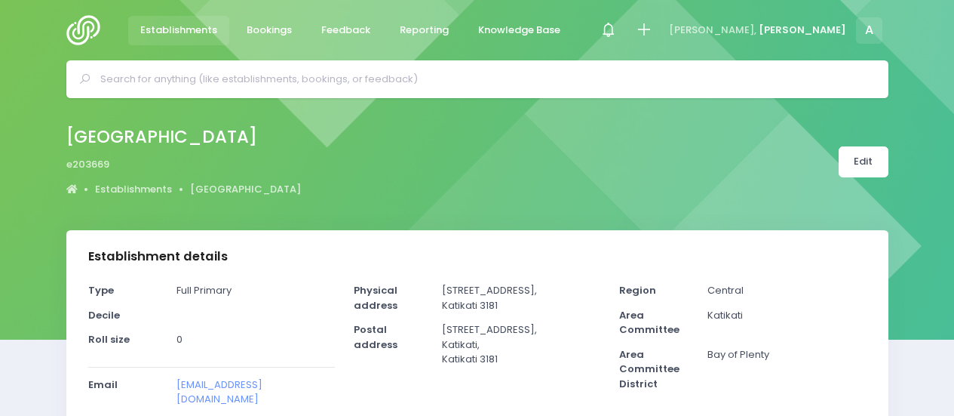
select select "5"
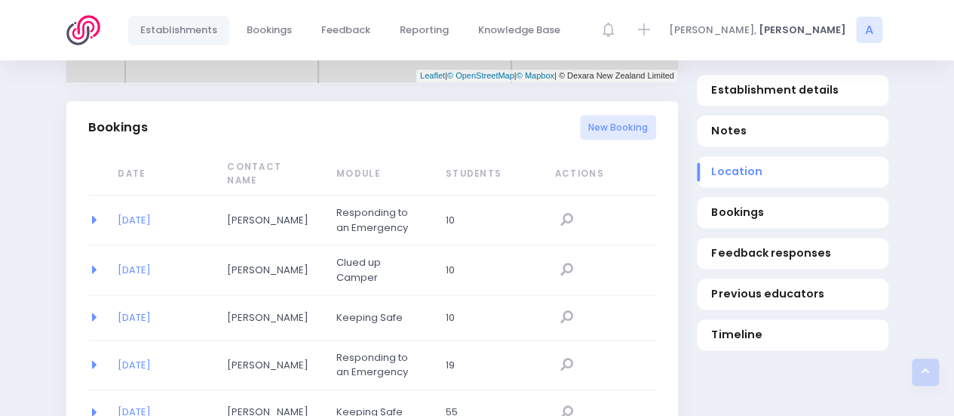
scroll to position [959, 0]
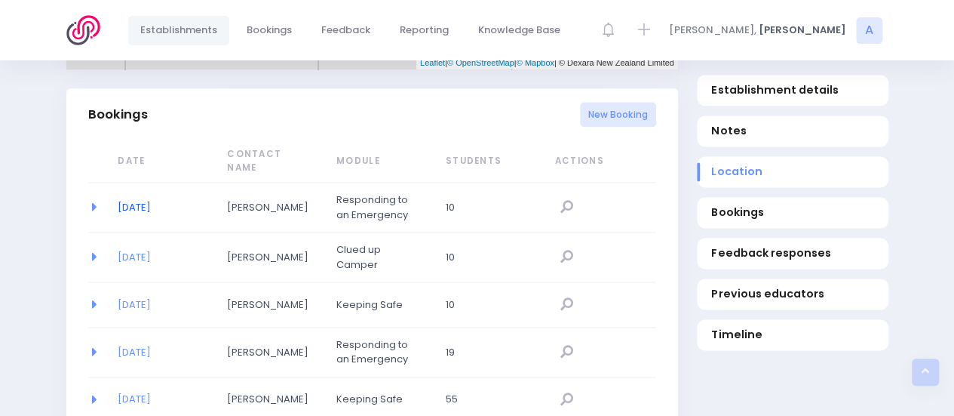
click at [140, 200] on link "16/02/2023" at bounding box center [134, 207] width 33 height 14
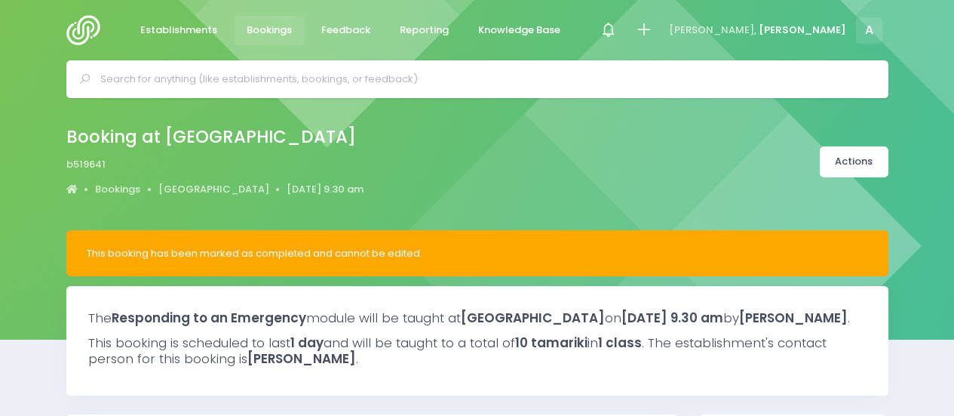
select select "5"
click at [185, 23] on span "Establishments" at bounding box center [178, 30] width 77 height 15
click at [190, 189] on link "[GEOGRAPHIC_DATA]" at bounding box center [213, 189] width 111 height 15
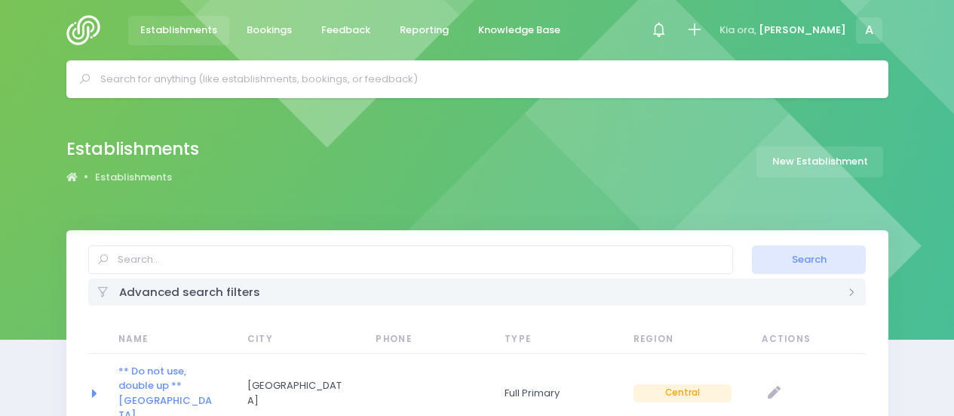
select select "20"
type input "whakamarama"
click at [752, 245] on button "Search" at bounding box center [809, 259] width 114 height 29
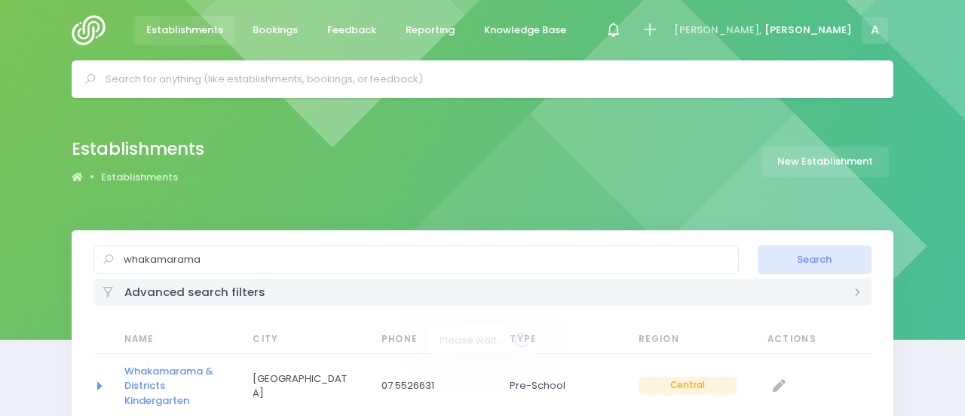
select select "20"
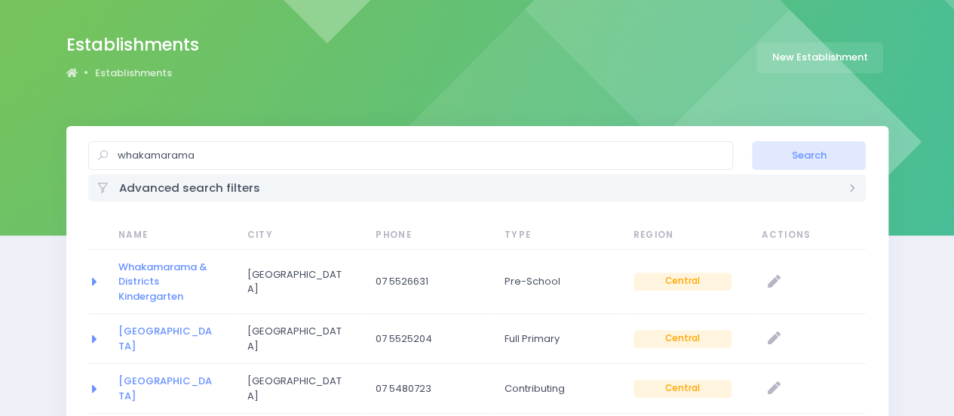
scroll to position [130, 0]
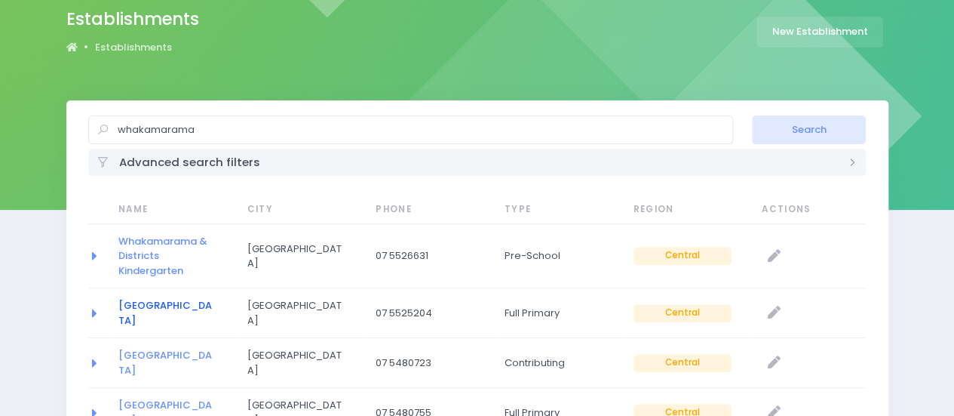
click at [166, 302] on link "[GEOGRAPHIC_DATA]" at bounding box center [165, 312] width 94 height 29
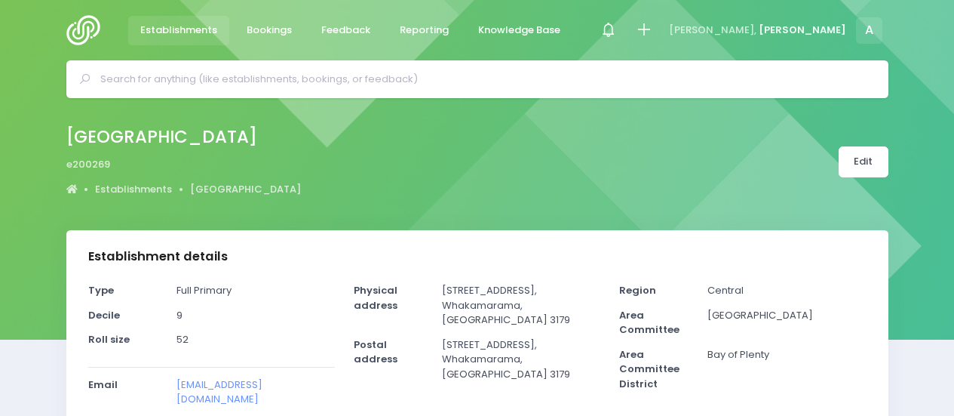
select select "5"
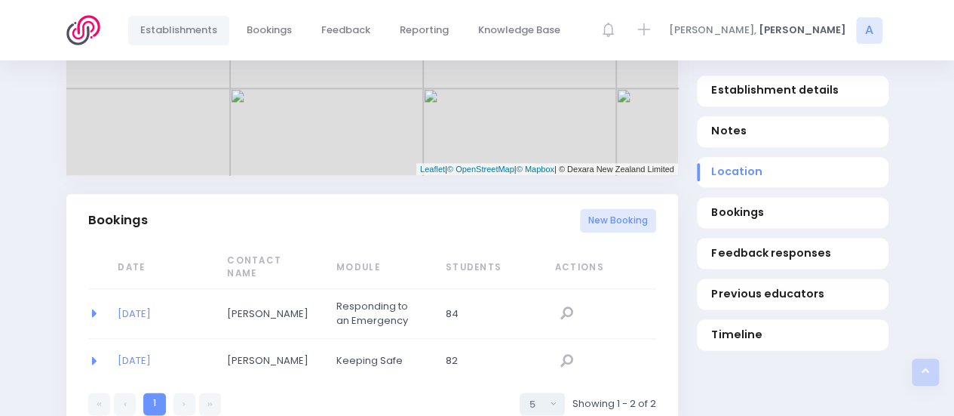
scroll to position [884, 0]
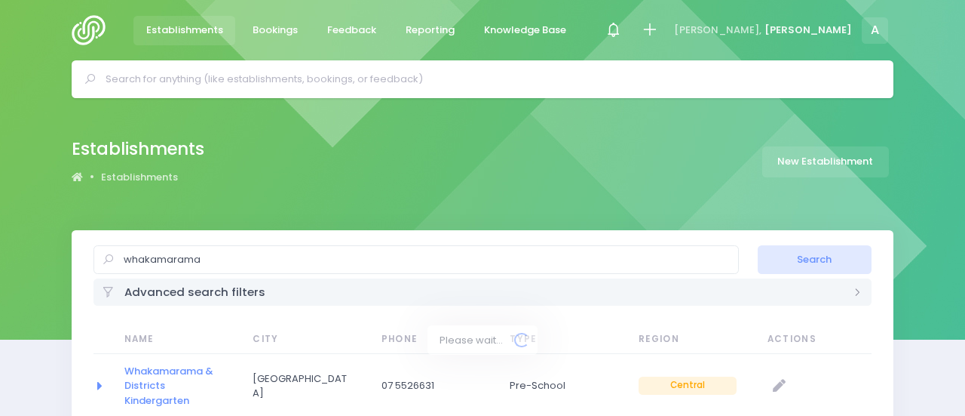
select select "20"
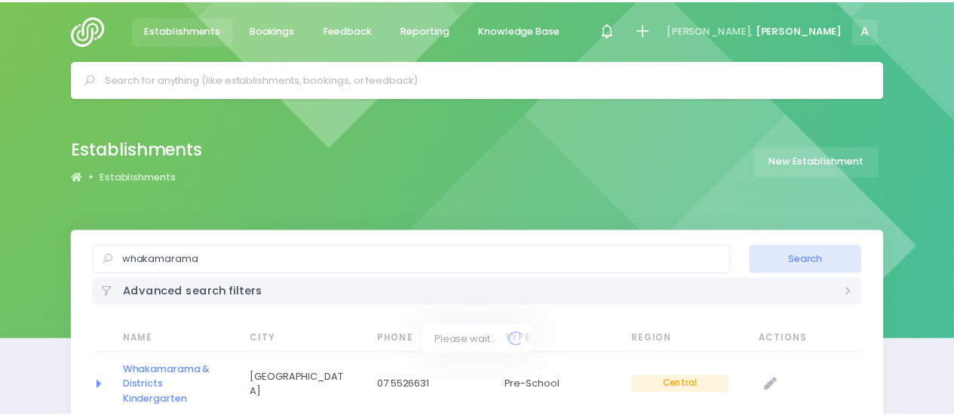
scroll to position [130, 0]
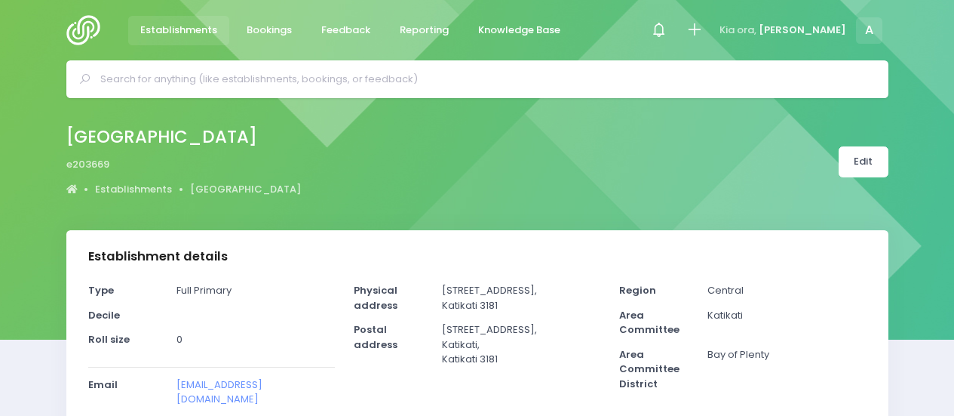
select select "5"
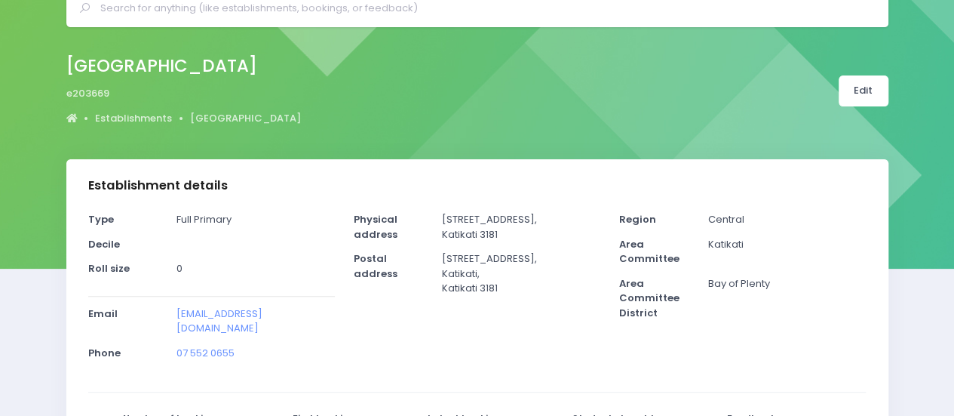
scroll to position [63, 0]
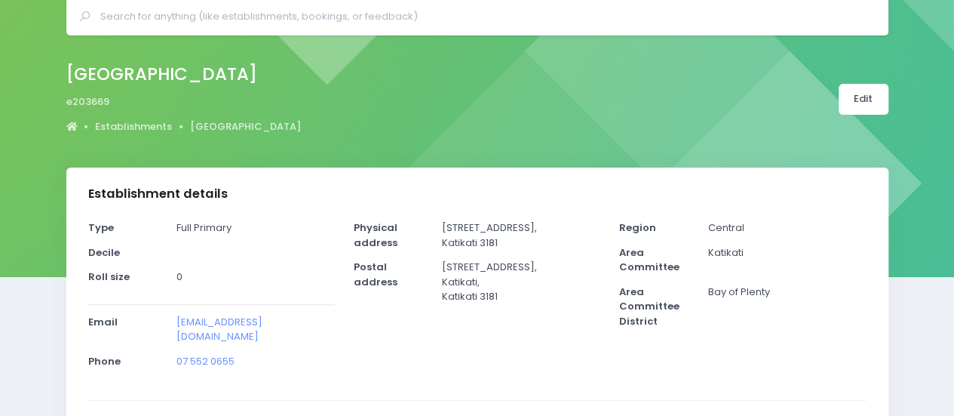
drag, startPoint x: 532, startPoint y: 226, endPoint x: 437, endPoint y: 232, distance: 96.0
click at [437, 232] on div "117 Matahui Road, Katikati 3181" at bounding box center [521, 239] width 177 height 39
copy p "117 Matahui Road,"
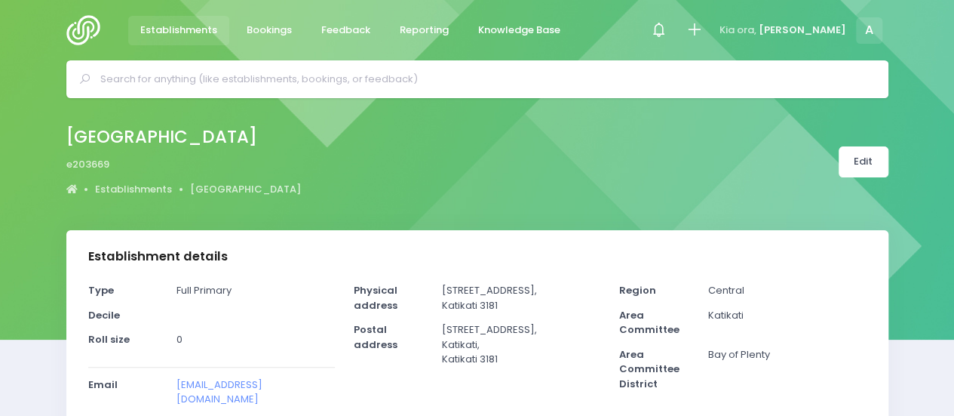
click at [78, 24] on img at bounding box center [87, 30] width 43 height 30
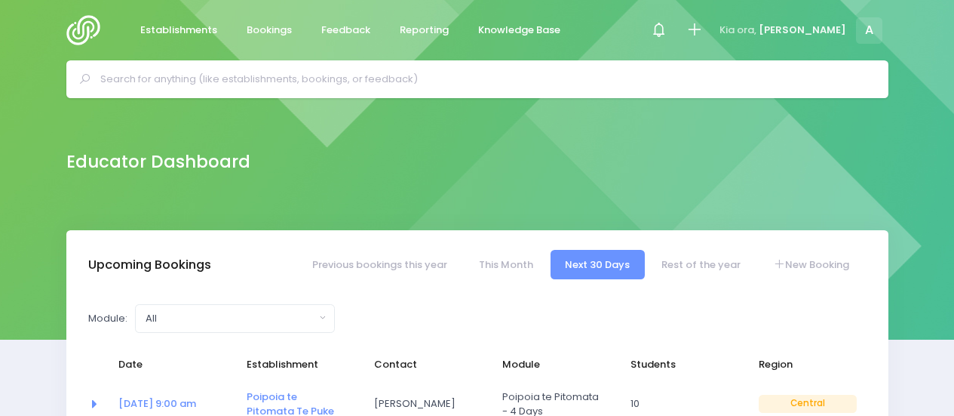
select select "5"
click at [693, 257] on link "Rest of the year" at bounding box center [701, 264] width 109 height 29
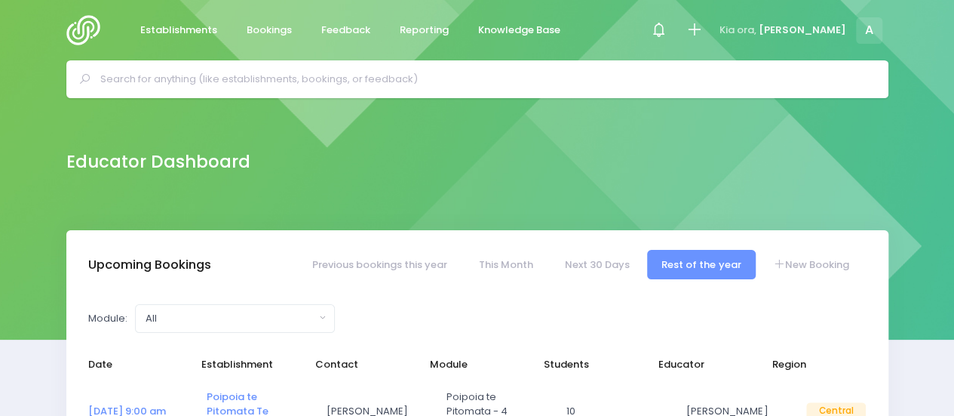
select select "5"
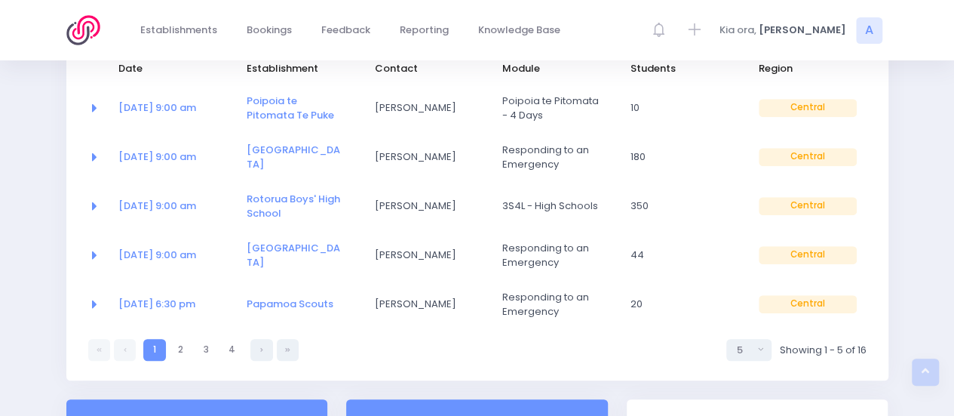
scroll to position [297, 0]
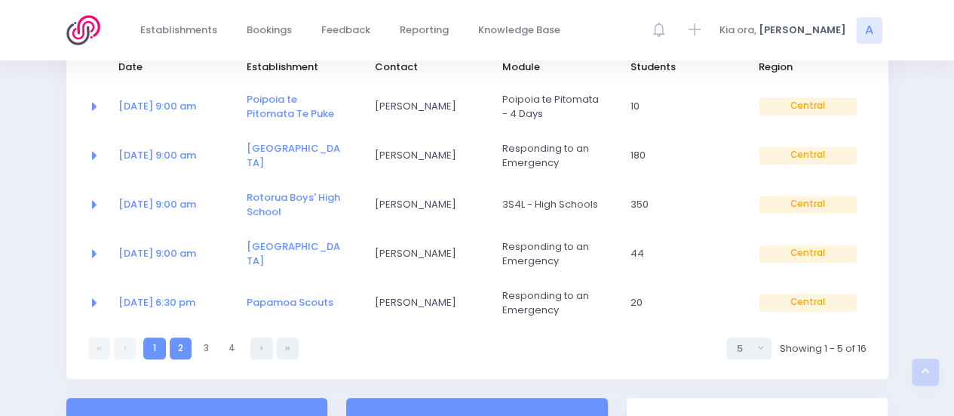
click at [178, 347] on link "2" at bounding box center [181, 348] width 22 height 22
select select "5"
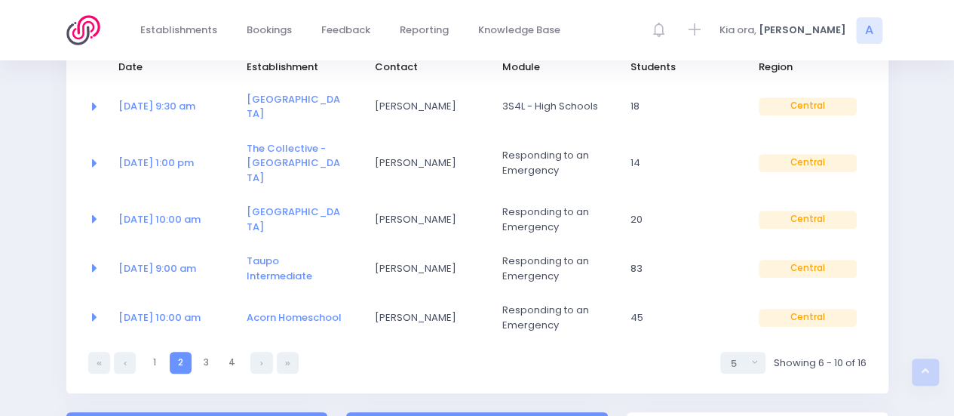
click at [164, 212] on span "23 Oct at 10:00 am" at bounding box center [167, 219] width 98 height 15
click at [159, 212] on link "23 Oct at 10:00 am" at bounding box center [159, 219] width 82 height 14
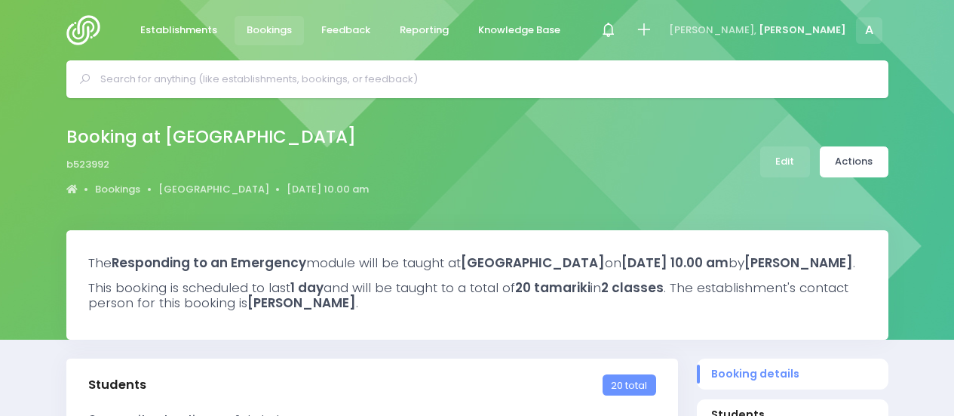
select select "5"
click at [780, 173] on link "Edit" at bounding box center [785, 161] width 50 height 31
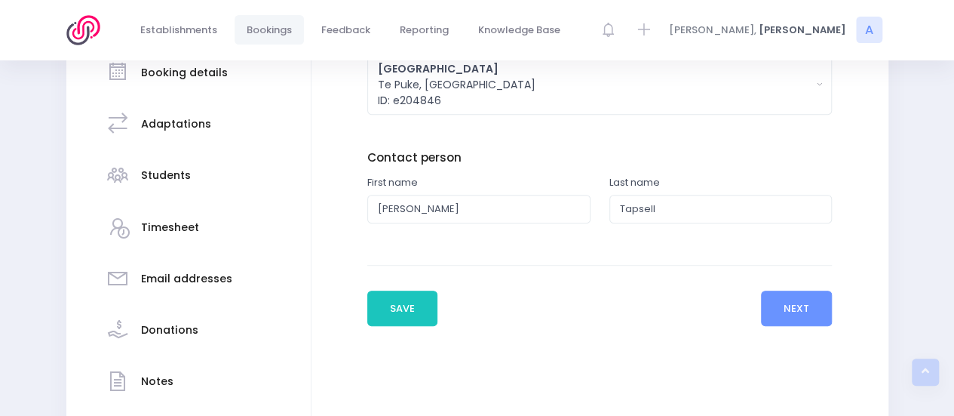
scroll to position [290, 0]
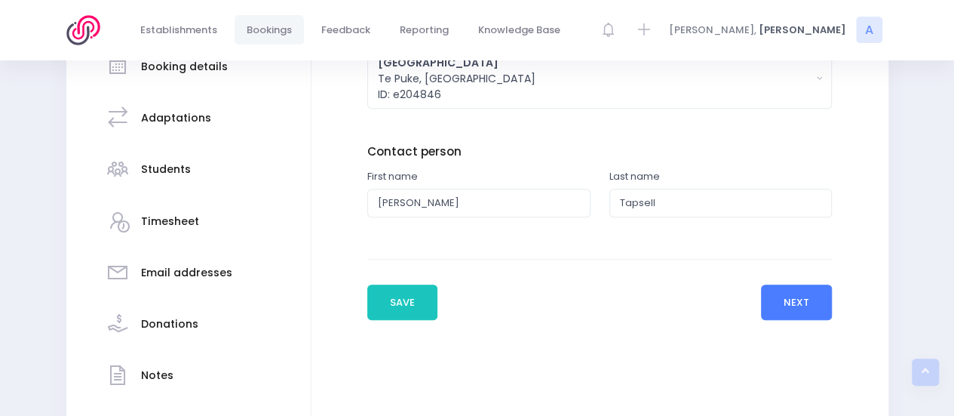
click at [797, 300] on button "Next" at bounding box center [797, 302] width 72 height 36
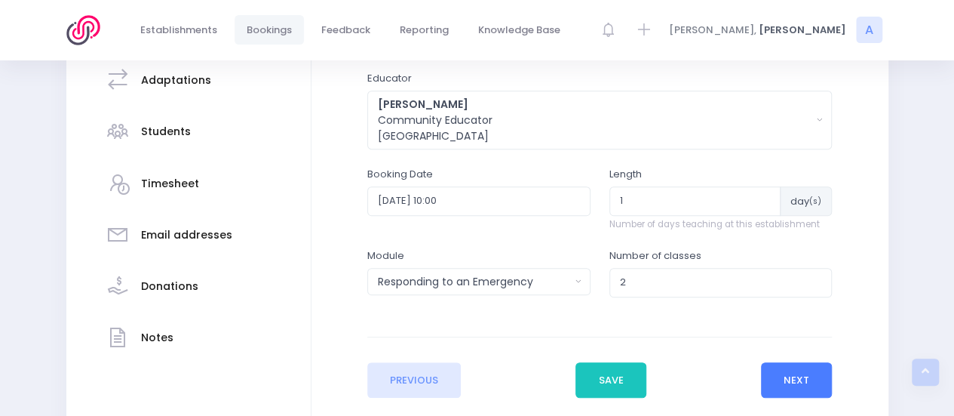
scroll to position [331, 0]
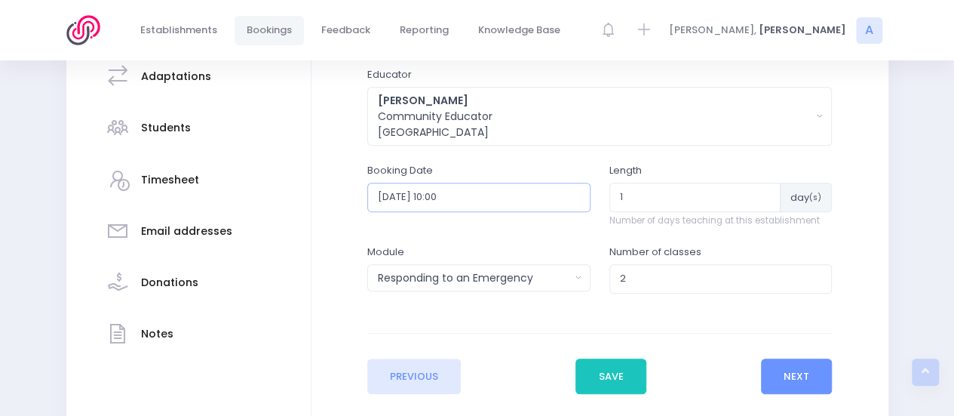
click at [520, 198] on input "2025-10-23 10:00" at bounding box center [478, 197] width 223 height 29
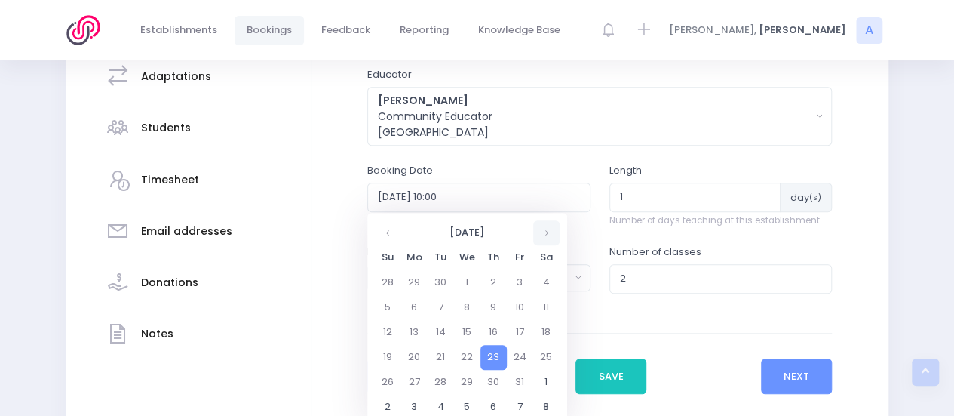
click at [546, 234] on th at bounding box center [546, 232] width 26 height 25
click at [446, 333] on td "11" at bounding box center [441, 332] width 26 height 25
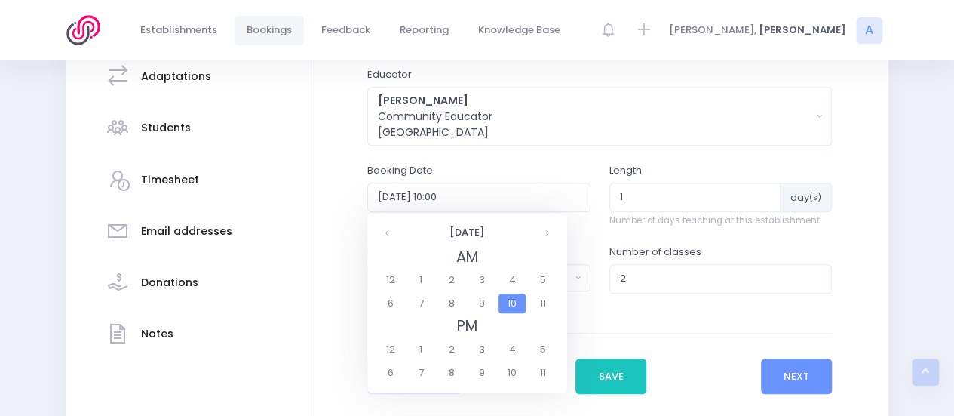
click at [520, 297] on span "10" at bounding box center [512, 303] width 26 height 20
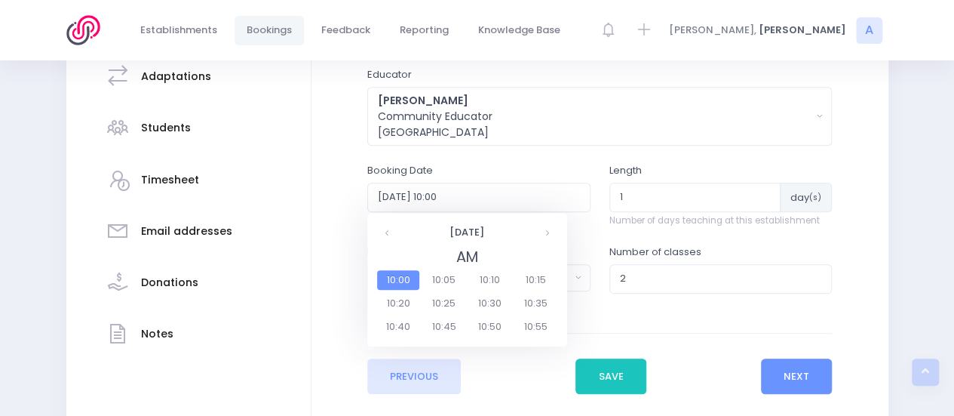
click at [402, 281] on span "10:00" at bounding box center [398, 280] width 42 height 20
type input "2025-11-11 10:00"
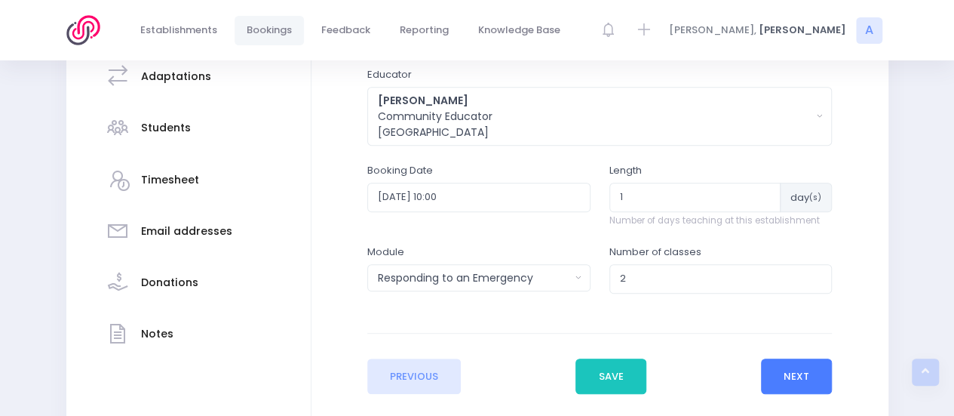
click at [787, 379] on button "Next" at bounding box center [797, 376] width 72 height 36
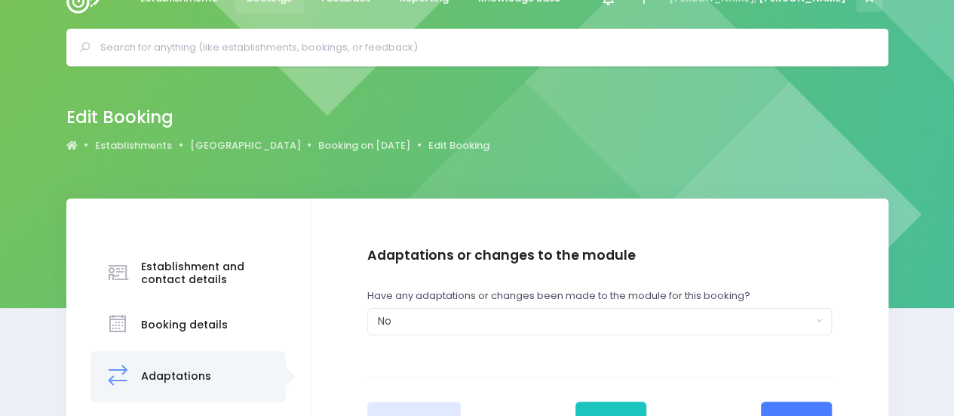
scroll to position [0, 0]
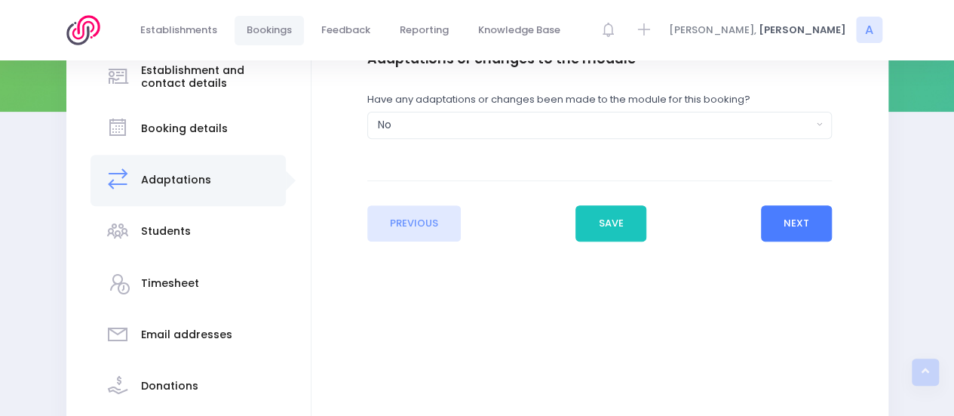
click at [802, 216] on button "Next" at bounding box center [797, 223] width 72 height 36
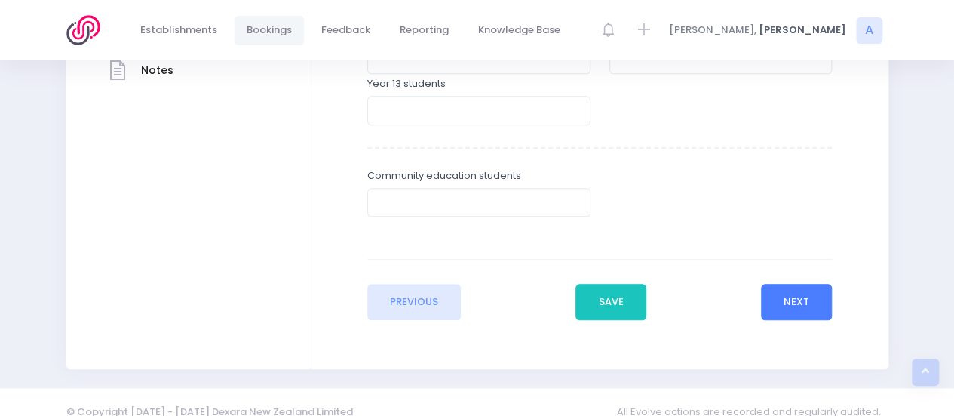
scroll to position [614, 0]
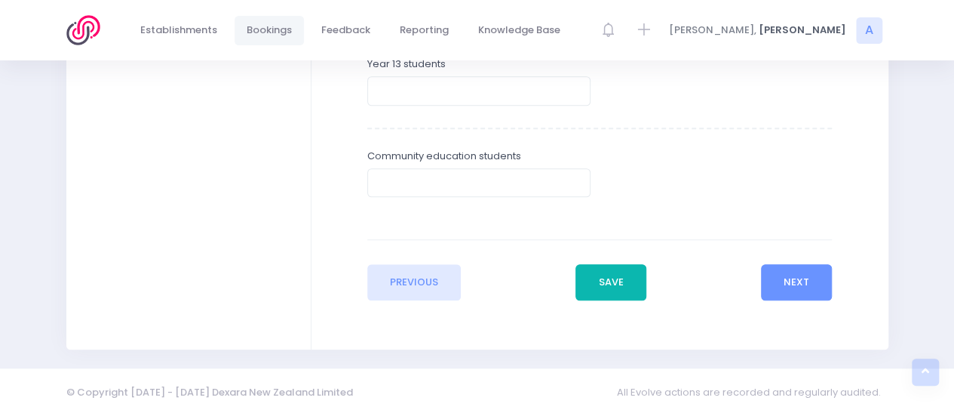
click at [614, 284] on button "Save" at bounding box center [610, 282] width 71 height 36
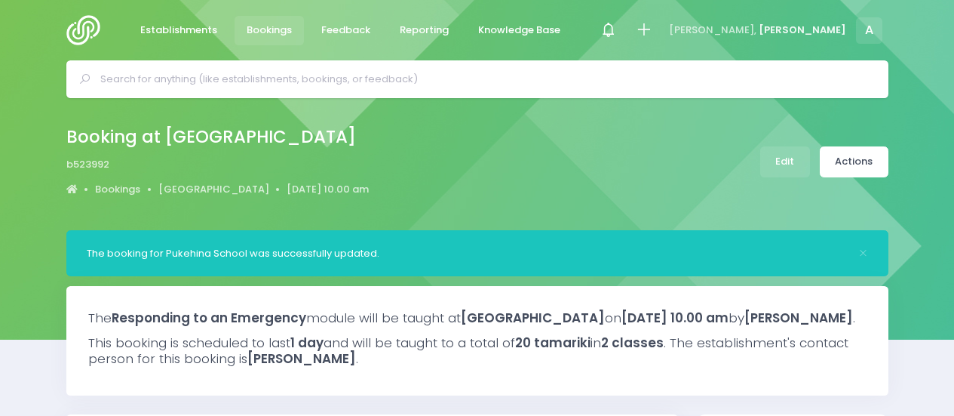
select select "5"
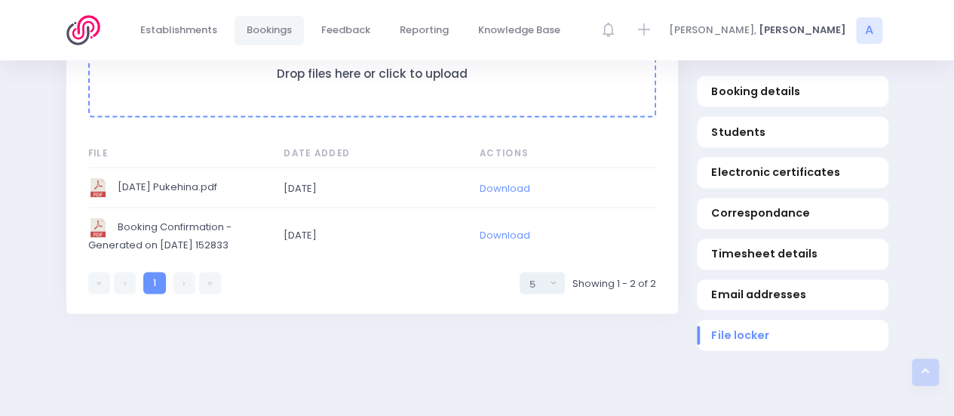
scroll to position [1499, 0]
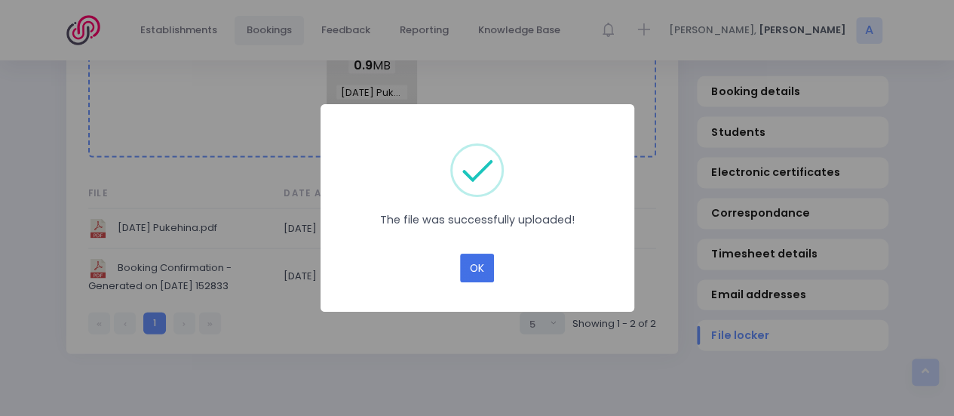
click at [482, 270] on button "OK" at bounding box center [477, 267] width 34 height 29
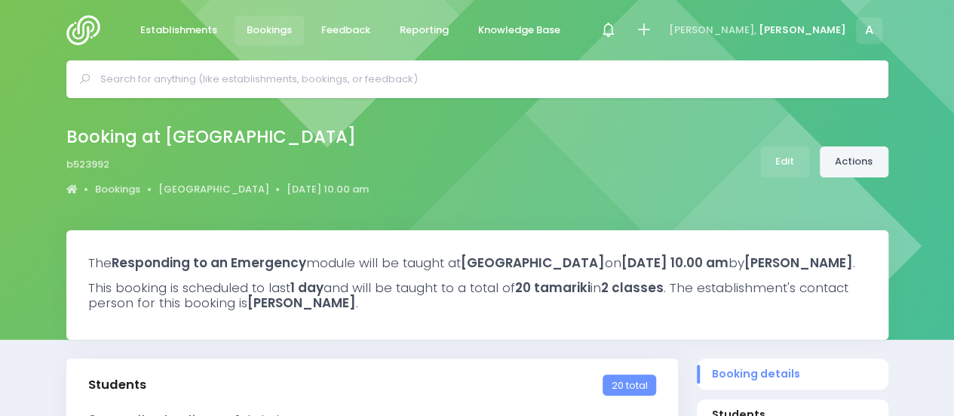
select select "5"
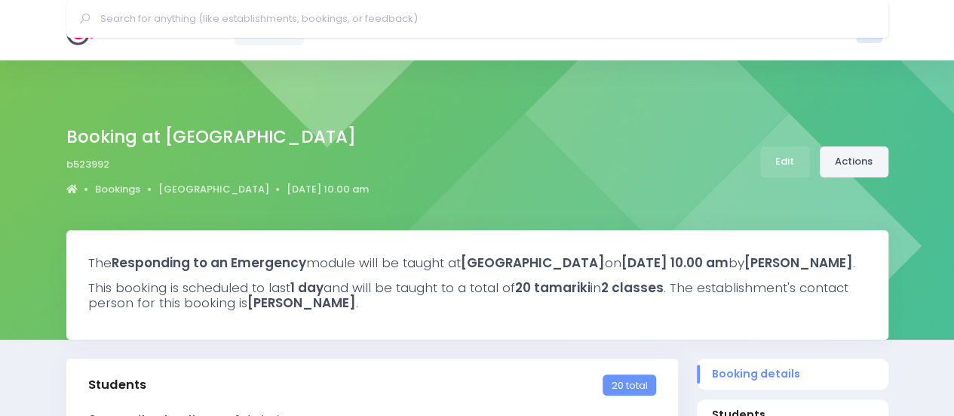
scroll to position [1446, 0]
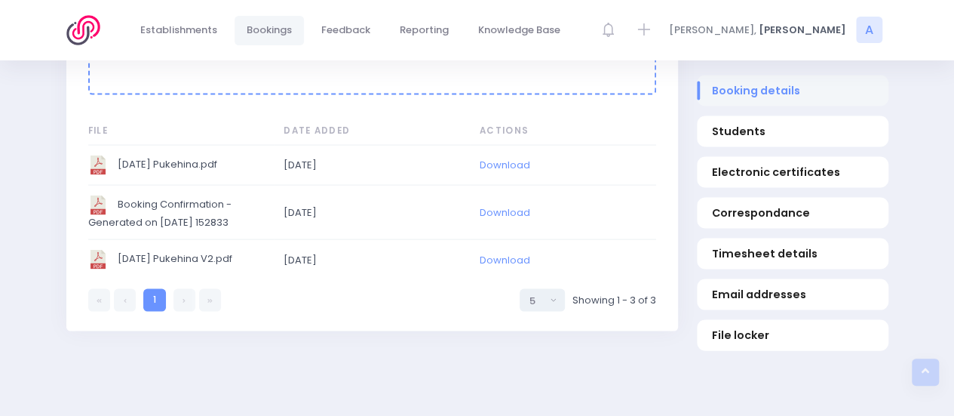
click at [756, 94] on span "Booking details" at bounding box center [792, 91] width 162 height 16
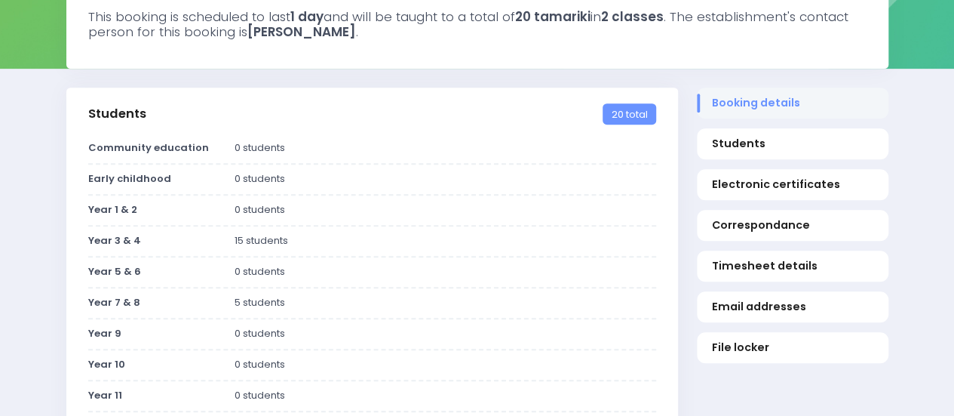
scroll to position [155, 0]
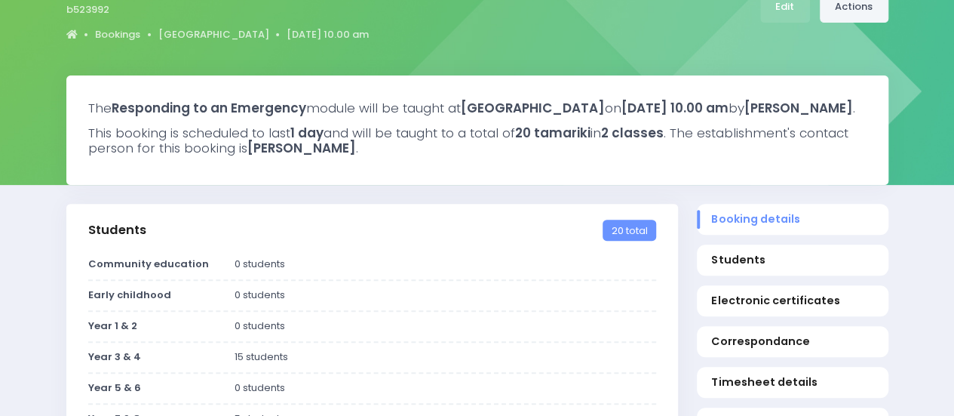
click at [856, 16] on link "Actions" at bounding box center [854, 7] width 69 height 31
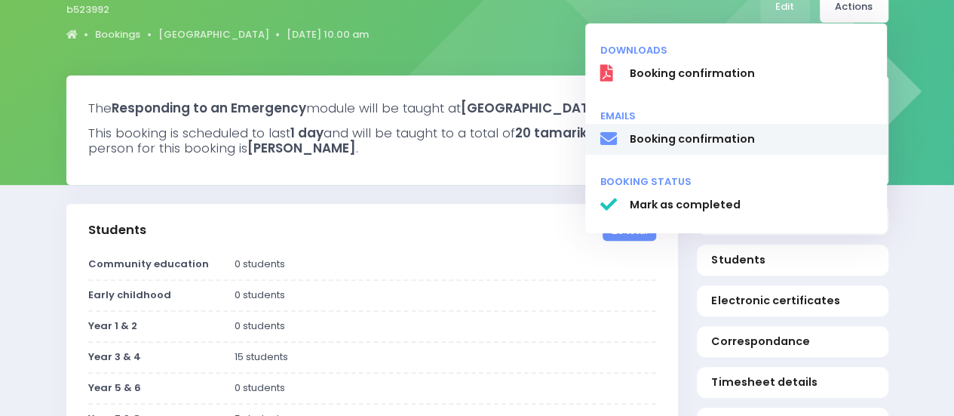
click at [718, 144] on span "Booking confirmation" at bounding box center [750, 139] width 243 height 16
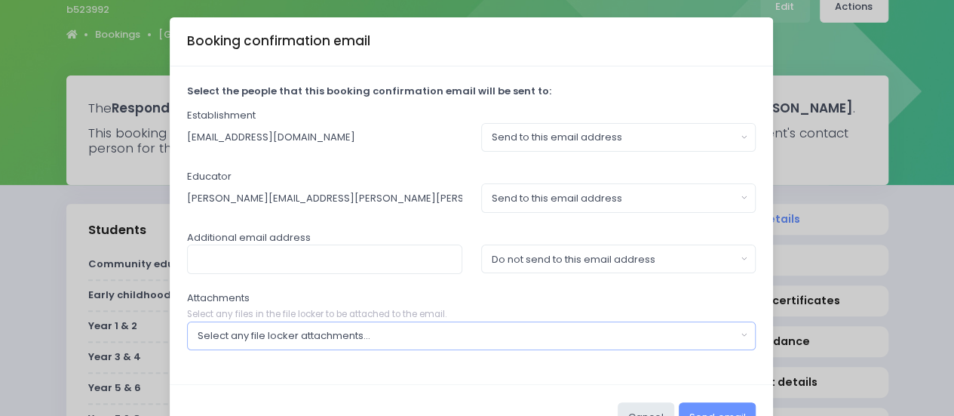
click at [334, 336] on div "Select any file locker attachments..." at bounding box center [467, 335] width 538 height 15
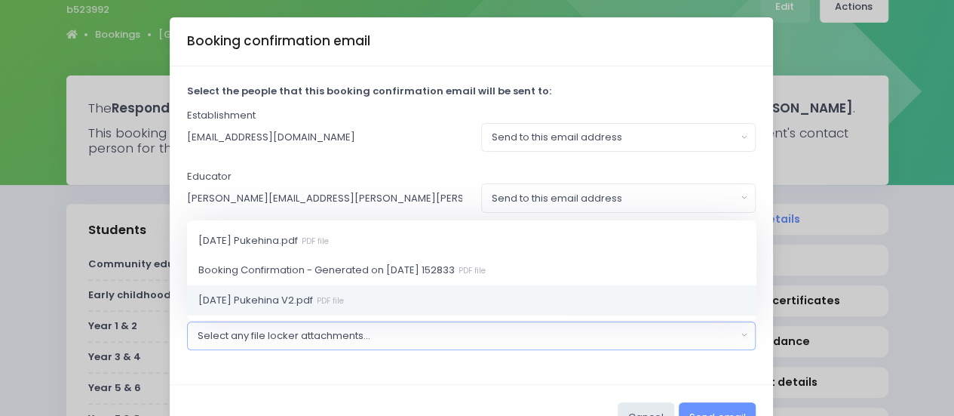
click at [309, 299] on span "[DATE] Pukehina V2.pdf PDF file" at bounding box center [271, 299] width 146 height 15
select select "11378"
click at [726, 410] on button "Send email" at bounding box center [717, 416] width 77 height 29
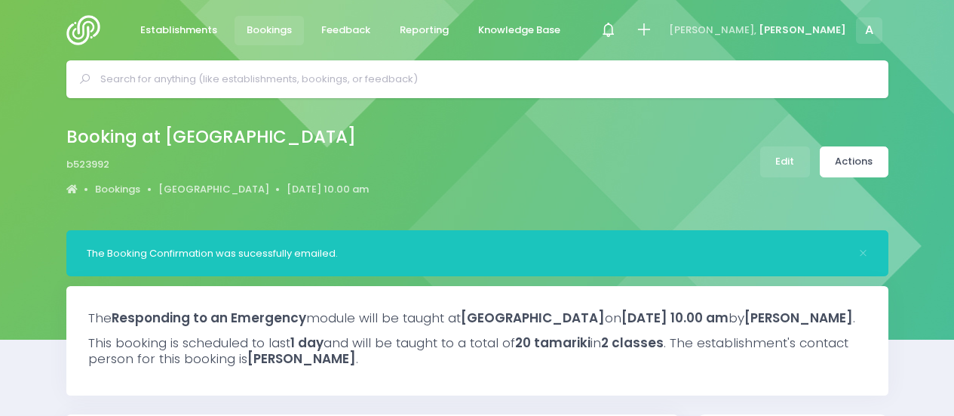
select select "5"
click at [77, 29] on img at bounding box center [87, 30] width 43 height 30
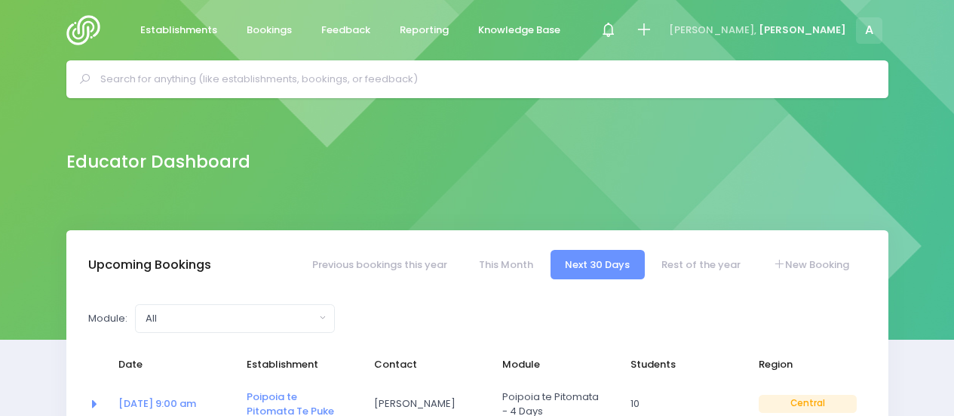
select select "5"
